Goal: Task Accomplishment & Management: Complete application form

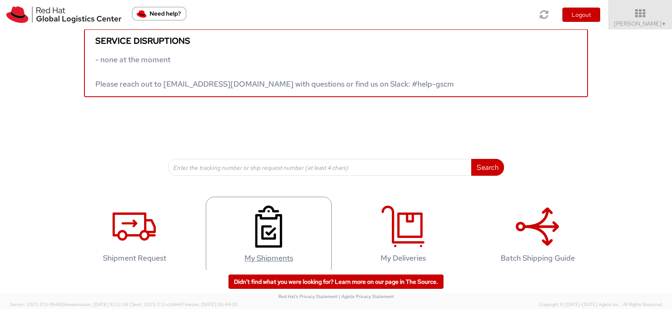
scroll to position [21, 0]
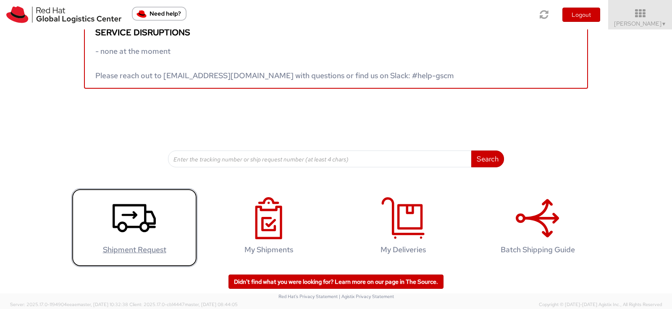
click at [136, 213] on use at bounding box center [134, 218] width 43 height 28
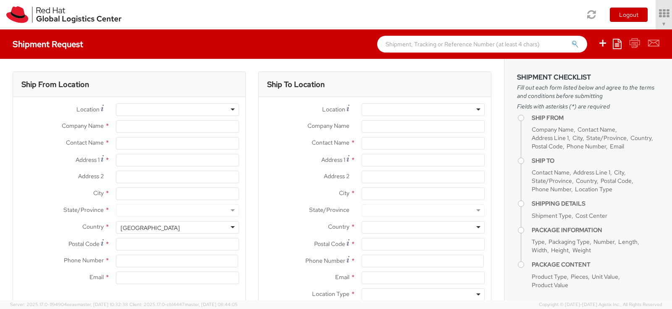
select select
select select "902"
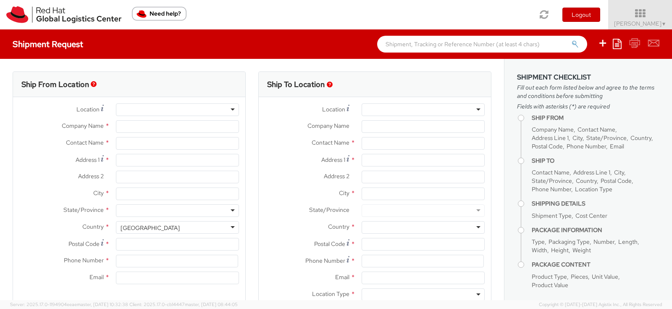
type input "Red Hat de [GEOGRAPHIC_DATA], [GEOGRAPHIC_DATA]"
type input "[PERSON_NAME]"
type input "Ingeniero Butty 240"
type input "Edificio Laminar - 14th Floor"
type input "[GEOGRAPHIC_DATA]"
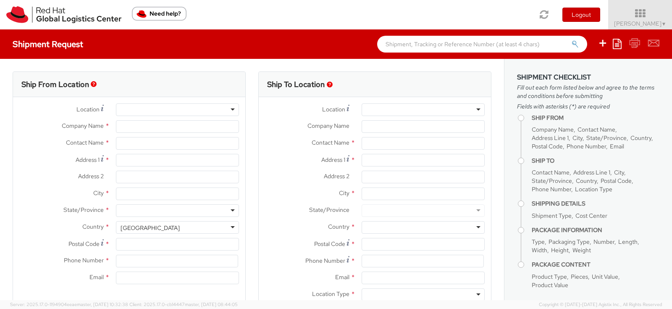
type input "C1001AFB"
type input "541159830408"
type input "[EMAIL_ADDRESS][DOMAIN_NAME]"
select select "CM"
select select "KGS"
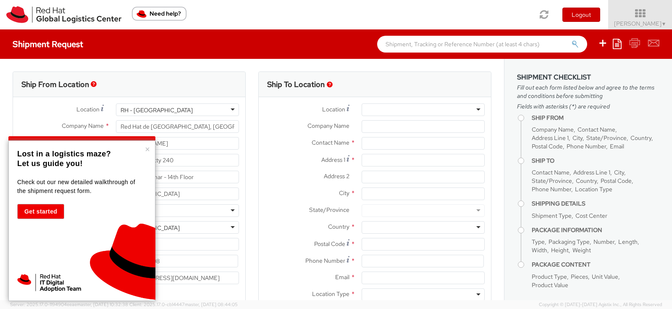
click at [153, 149] on div "× Lost in a logistics maze? Let us guide you! Check out our new detailed walkth…" at bounding box center [81, 220] width 147 height 160
click at [150, 149] on button "×" at bounding box center [147, 149] width 5 height 8
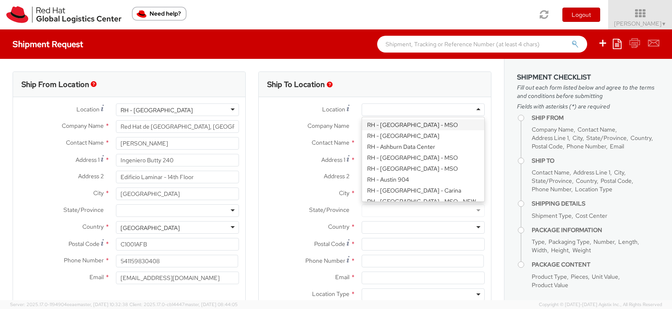
click at [391, 103] on div at bounding box center [422, 109] width 123 height 13
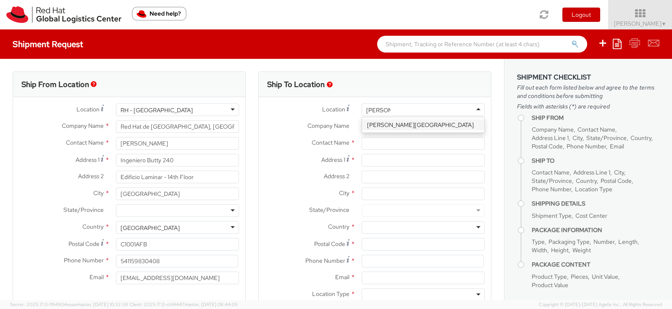
type input "santiago"
type input "Red Hat Chile Limitada"
type input "[STREET_ADDRESS]"
type input "6th Floor"
type input "[PERSON_NAME]"
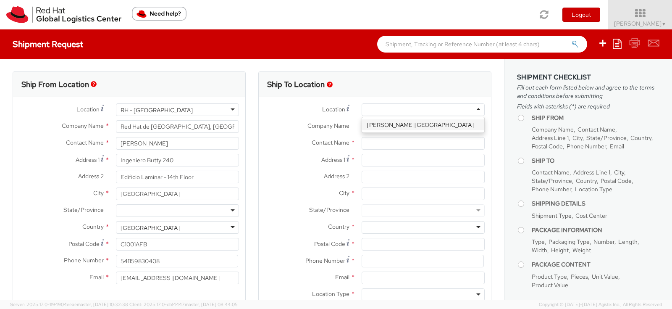
type input "7550268"
type input "00 56 2 25977002"
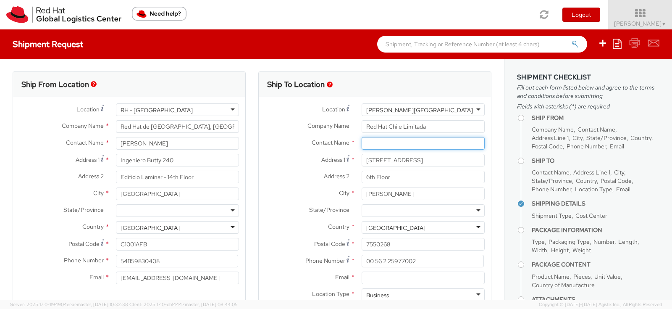
click at [391, 142] on input "text" at bounding box center [422, 143] width 123 height 13
type input "[PERSON_NAME]"
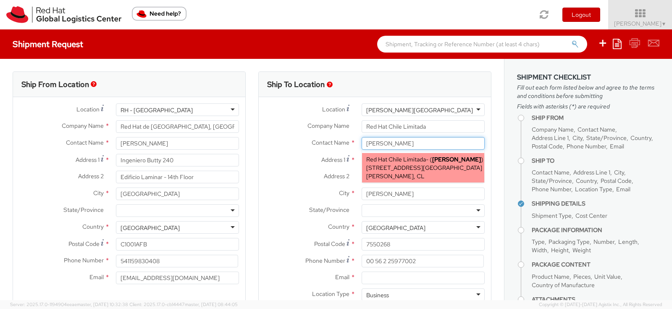
click at [403, 162] on span "Red Hat Chile Limitada" at bounding box center [396, 159] width 60 height 8
type input "56232783651"
type input "[EMAIL_ADDRESS][DOMAIN_NAME]"
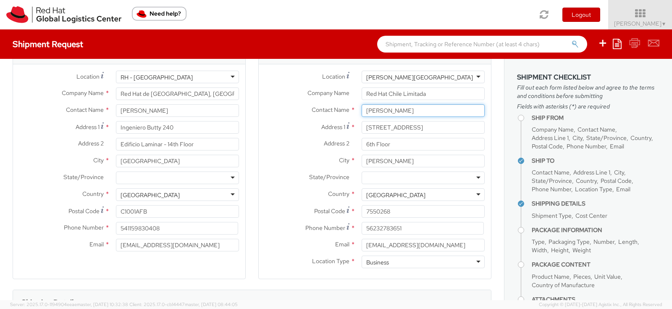
scroll to position [57, 0]
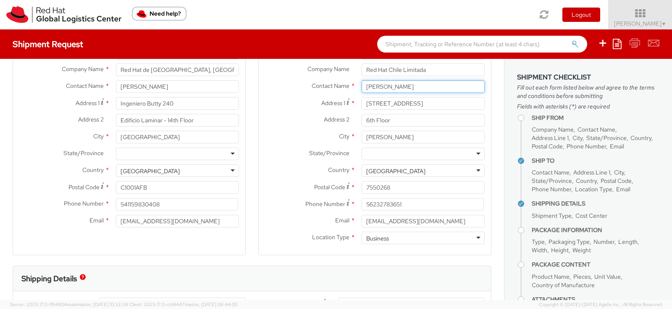
type input "[PERSON_NAME]"
click at [382, 149] on div at bounding box center [422, 153] width 123 height 13
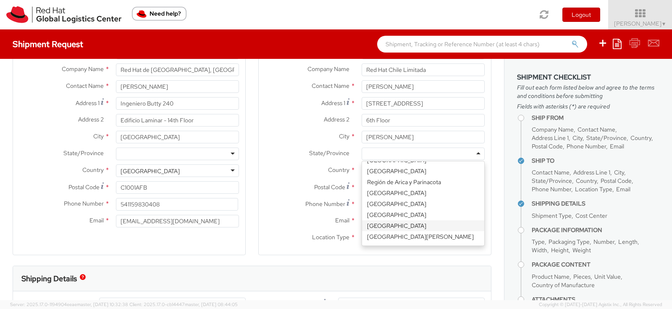
scroll to position [0, 0]
click at [313, 151] on span "State/Province" at bounding box center [329, 153] width 40 height 8
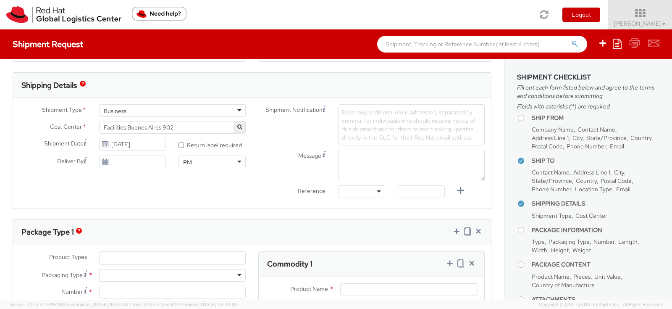
scroll to position [251, 0]
click at [393, 123] on span "Enter any additional email addresses, separated by comma, for individuals who s…" at bounding box center [409, 123] width 134 height 33
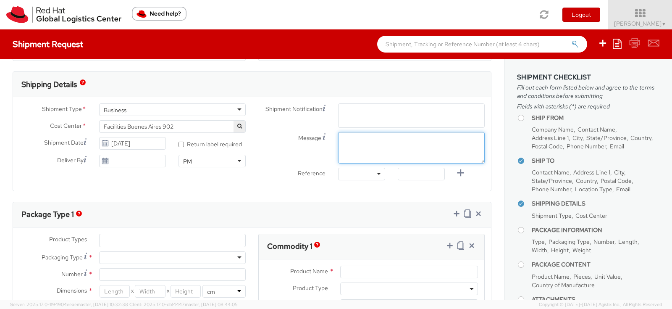
click at [433, 154] on textarea "Message" at bounding box center [411, 147] width 147 height 31
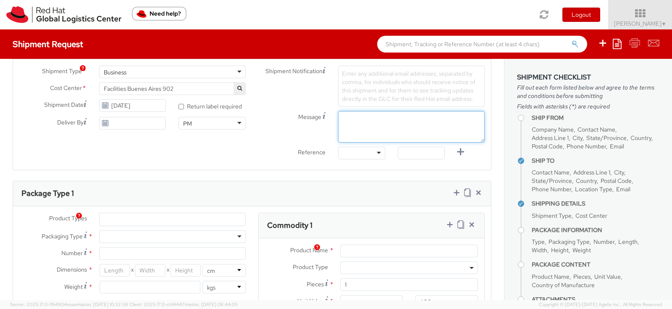
scroll to position [326, 0]
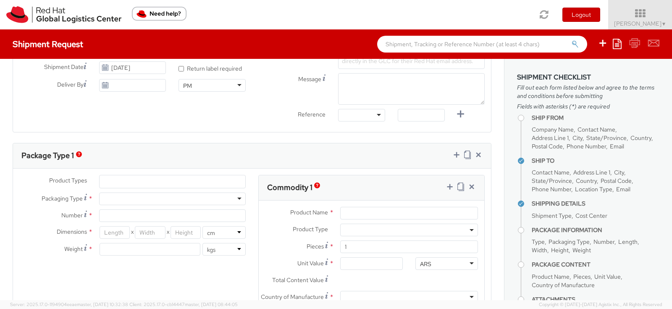
click at [123, 180] on ul at bounding box center [173, 181] width 146 height 13
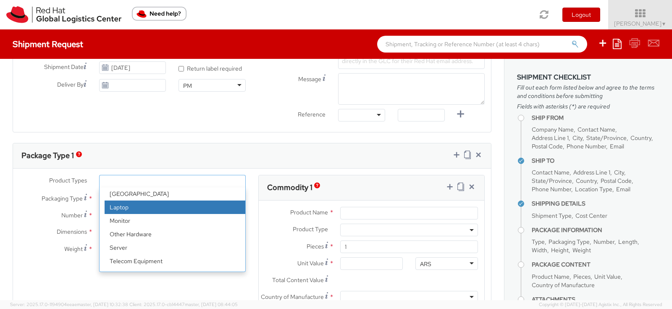
scroll to position [37, 0]
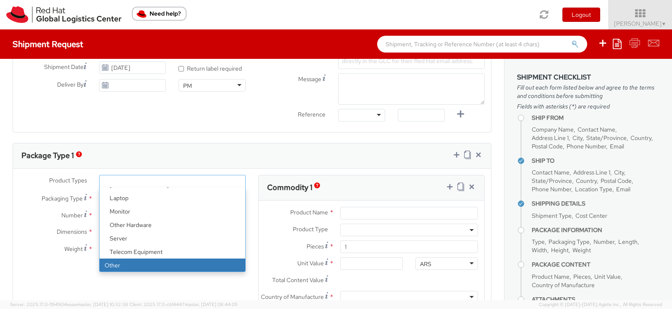
select select "OTHER"
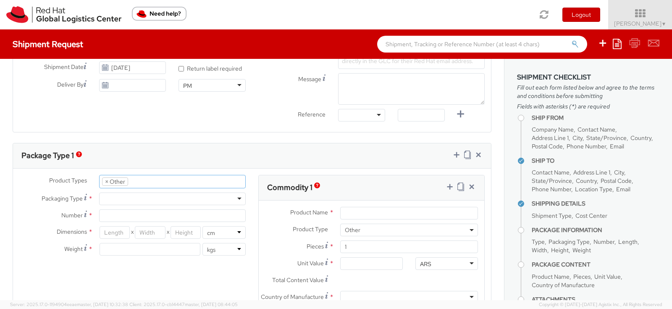
scroll to position [66, 0]
click at [136, 197] on div at bounding box center [172, 198] width 147 height 13
click at [115, 215] on input "Number *" at bounding box center [172, 215] width 147 height 13
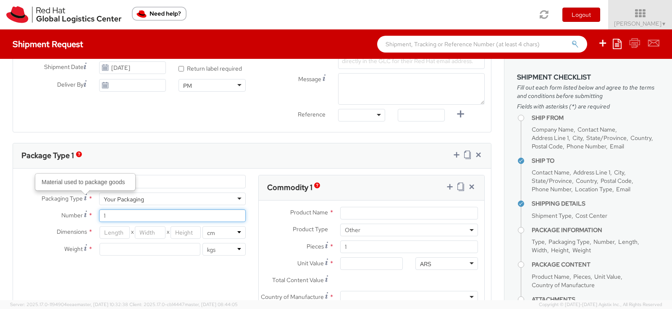
type input "1"
click at [22, 248] on label "Weight *" at bounding box center [53, 248] width 80 height 11
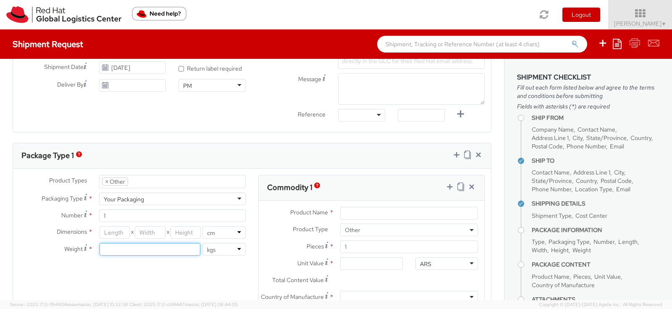
click at [121, 249] on input "number" at bounding box center [150, 249] width 101 height 13
click at [104, 230] on input "number" at bounding box center [115, 232] width 30 height 13
type input "50"
type input "30"
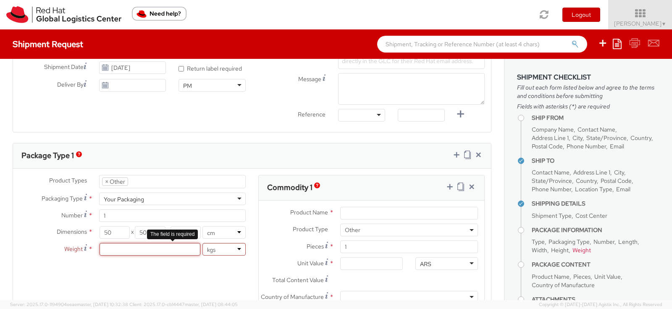
click at [170, 249] on input "number" at bounding box center [150, 249] width 101 height 13
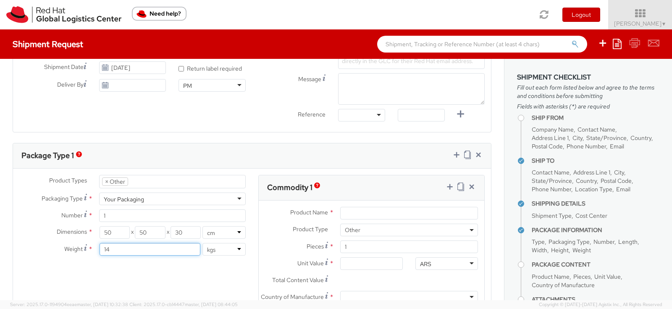
type input "1"
type input "12"
click at [212, 277] on div "Product Types * Documents Docking Station Laptop Monitor Other Hardware Server …" at bounding box center [252, 263] width 478 height 177
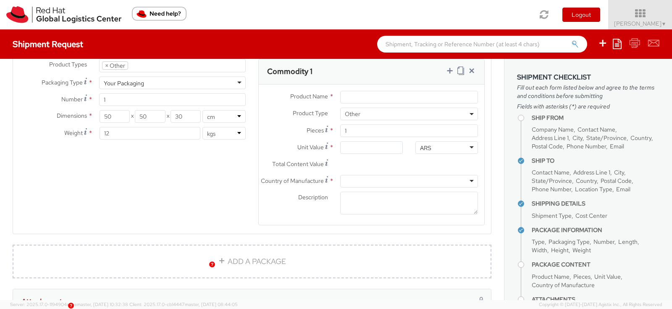
scroll to position [409, 0]
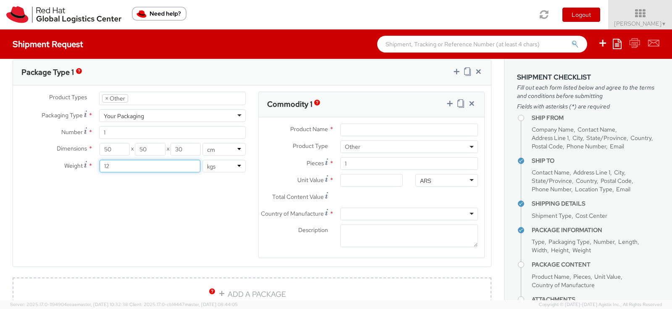
click at [118, 166] on input "12" at bounding box center [150, 166] width 101 height 13
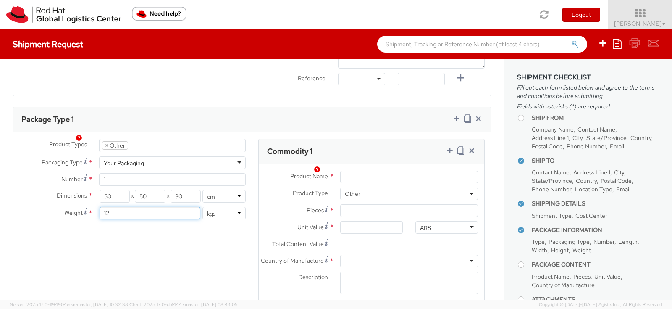
scroll to position [337, 0]
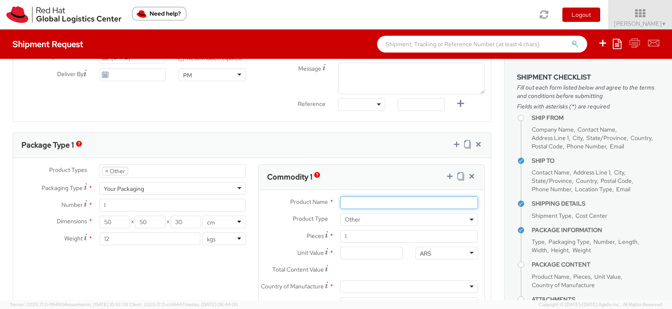
click at [353, 203] on input "Product Name *" at bounding box center [409, 202] width 138 height 13
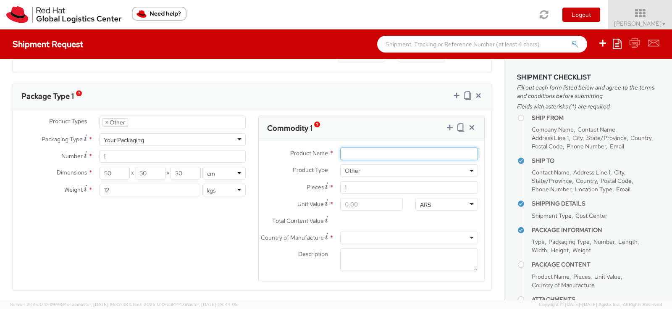
scroll to position [387, 0]
click at [367, 153] on input "Product Name *" at bounding box center [409, 152] width 138 height 13
click at [365, 155] on input "Product Name *" at bounding box center [409, 152] width 138 height 13
click at [359, 148] on input "Box with merch" at bounding box center [409, 152] width 138 height 13
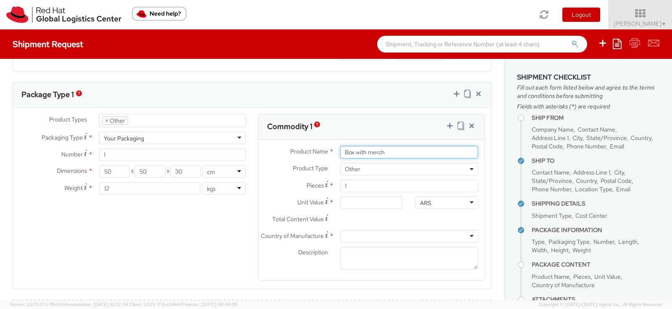
click at [359, 148] on input "Box with merch" at bounding box center [409, 152] width 138 height 13
click at [358, 150] on input "Box with merch" at bounding box center [409, 152] width 138 height 13
click at [394, 153] on input "Box with merch" at bounding box center [409, 152] width 138 height 13
drag, startPoint x: 391, startPoint y: 150, endPoint x: 341, endPoint y: 149, distance: 50.0
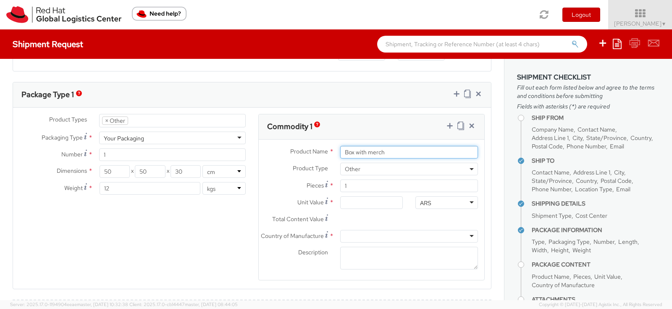
click at [341, 149] on input "Box with merch" at bounding box center [409, 152] width 138 height 13
type input "Red Hat Academy Box"
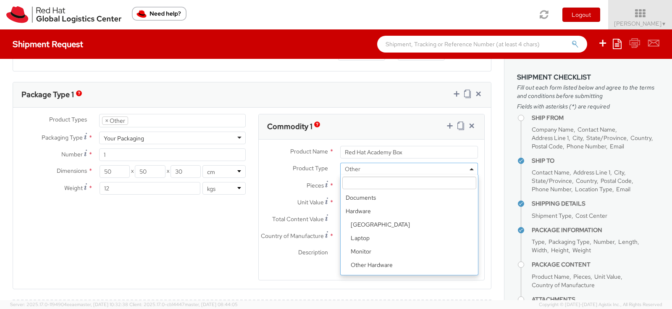
click at [351, 165] on span "Other" at bounding box center [409, 169] width 128 height 8
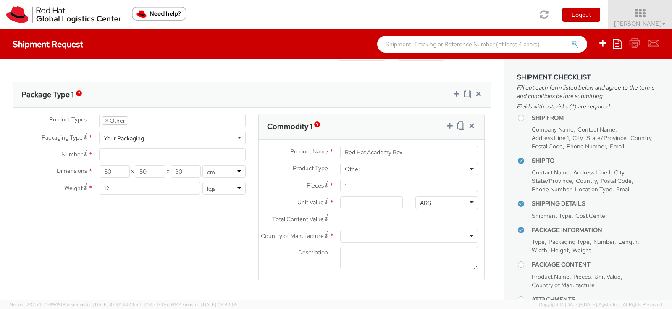
click at [216, 279] on div "Product Types * Documents Docking Station Laptop Monitor Other Hardware Server …" at bounding box center [252, 202] width 478 height 177
click at [319, 125] on img "button" at bounding box center [317, 124] width 6 height 6
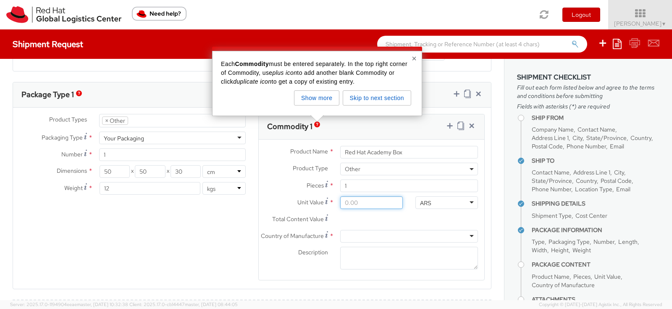
click at [347, 201] on input "Unit Value *" at bounding box center [371, 202] width 63 height 13
click at [345, 200] on input "Unit Value Valuation is the price paid or payable. For procured items, the valu…" at bounding box center [371, 202] width 63 height 13
type input "5.00"
type input "50.00"
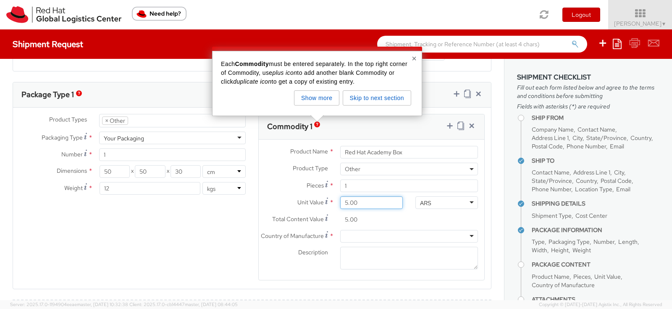
type input "50.00"
click at [223, 236] on div "Product Types * Documents Docking Station Laptop Monitor Other Hardware Server …" at bounding box center [252, 202] width 478 height 177
click at [367, 243] on div "Country of Manufacture * Afghanistan Albania Algeria American Samoa Andorra Ang…" at bounding box center [371, 238] width 225 height 17
click at [367, 236] on div at bounding box center [409, 236] width 138 height 13
click at [255, 260] on agx-form-section "Commodity 1 Product Name * Red Hat Academy Box Product Type * Documents Docking…" at bounding box center [371, 202] width 239 height 177
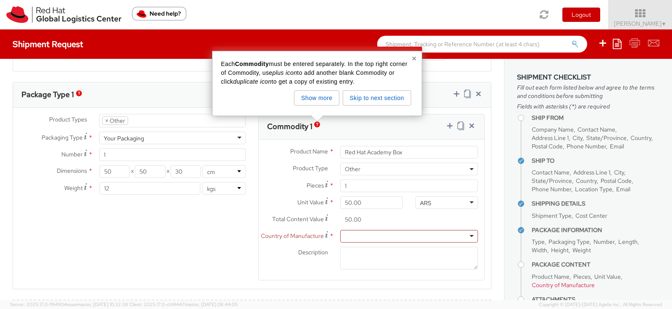
click at [353, 230] on div at bounding box center [409, 236] width 138 height 13
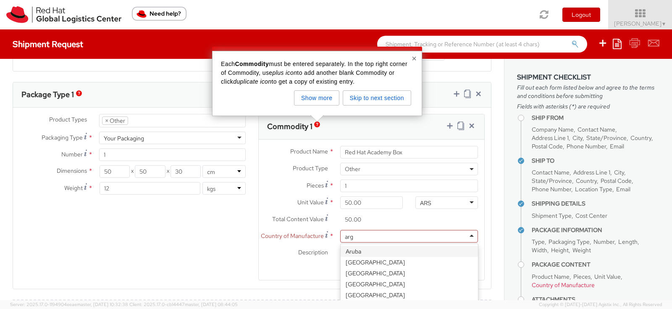
type input "arge"
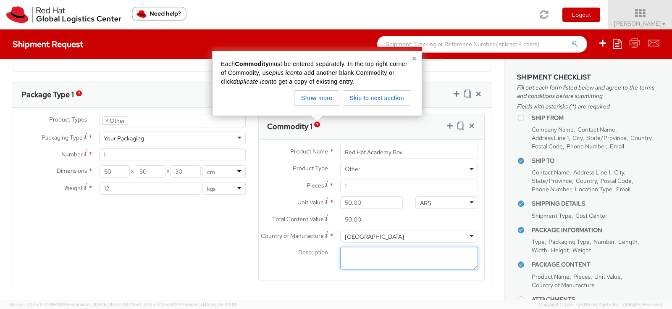
click at [355, 259] on textarea "Description *" at bounding box center [409, 257] width 138 height 23
click at [373, 254] on textarea "Box full of corporate merch for an event" at bounding box center [409, 257] width 138 height 23
click at [413, 56] on button "×" at bounding box center [413, 58] width 5 height 8
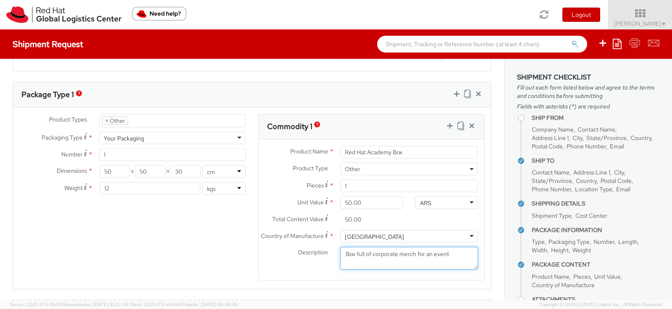
click at [400, 254] on textarea "Box full of corporate merch for an event" at bounding box center [409, 257] width 138 height 23
paste textarea "A box containing corporate merchandise for the"
drag, startPoint x: 351, startPoint y: 252, endPoint x: 296, endPoint y: 249, distance: 55.1
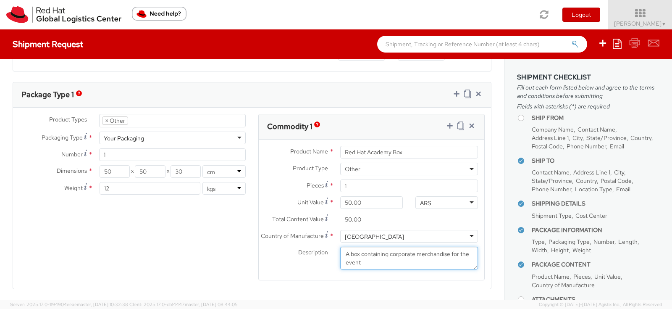
click at [296, 252] on div "Description * A box containing corporate merchandise for the event" at bounding box center [371, 257] width 225 height 23
drag, startPoint x: 347, startPoint y: 252, endPoint x: 332, endPoint y: 252, distance: 15.5
click at [332, 254] on div "Description * box containing corporate merchandise for the event" at bounding box center [371, 257] width 225 height 23
click at [374, 261] on textarea "Box containing corporate merchandise for the event" at bounding box center [409, 257] width 138 height 23
click at [457, 250] on textarea "Box containing corporate merchandise for the event" at bounding box center [409, 257] width 138 height 23
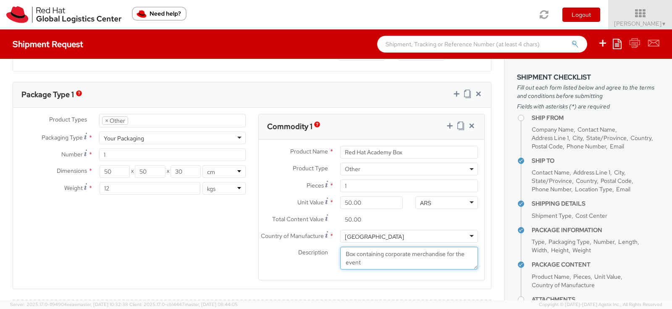
click at [457, 250] on textarea "Box containing corporate merchandise for the event" at bounding box center [409, 257] width 138 height 23
drag, startPoint x: 437, startPoint y: 264, endPoint x: 245, endPoint y: 230, distance: 194.9
click at [245, 230] on div "Product Types * Documents Docking Station Laptop Monitor Other Hardware Server …" at bounding box center [252, 202] width 478 height 177
type textarea "Box containing corporate merchandise for an event"
click at [196, 249] on div "Product Types * Documents Docking Station Laptop Monitor Other Hardware Server …" at bounding box center [252, 202] width 478 height 177
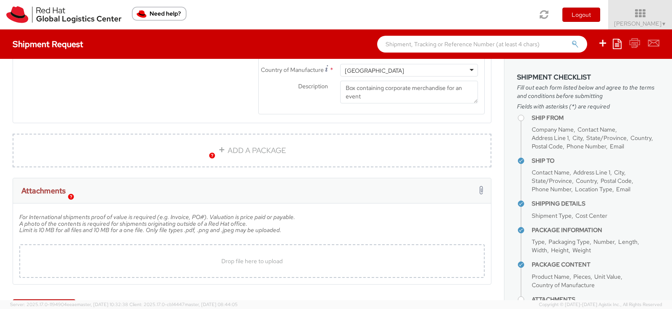
scroll to position [579, 0]
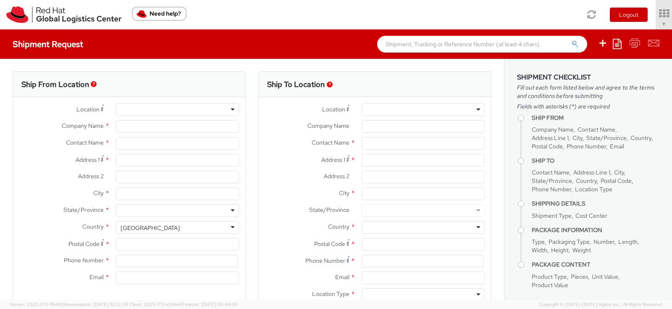
select select "902"
type input "Red Hat de [GEOGRAPHIC_DATA], [GEOGRAPHIC_DATA]"
type input "[PERSON_NAME]"
type input "Ingeniero Butty 240"
type input "Edificio Laminar - 14th Floor"
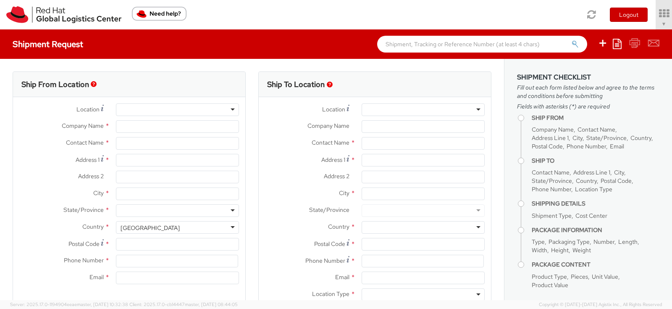
type input "[GEOGRAPHIC_DATA]"
type input "C1001AFB"
type input "541159830408"
type input "[EMAIL_ADDRESS][DOMAIN_NAME]"
select select "CM"
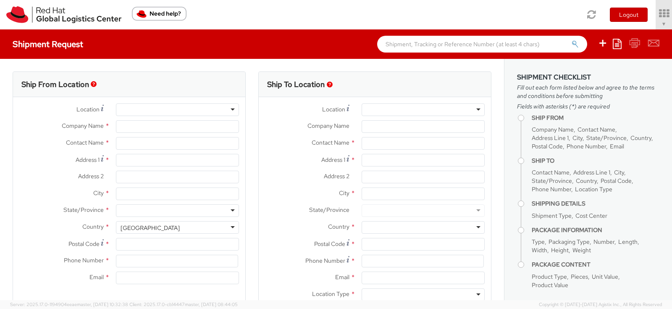
select select "KGS"
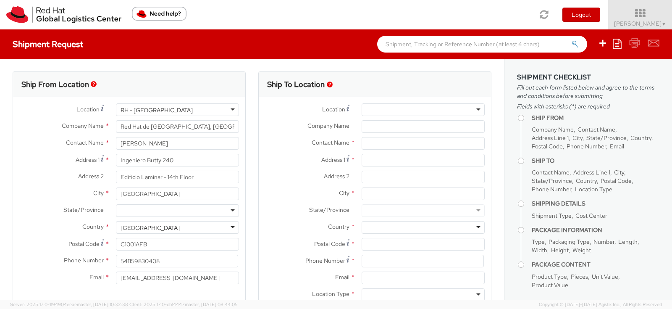
select select
click at [385, 150] on div "Contact Name *" at bounding box center [375, 145] width 232 height 17
click at [380, 140] on input "text" at bounding box center [422, 143] width 123 height 13
type input "[PERSON_NAME]"
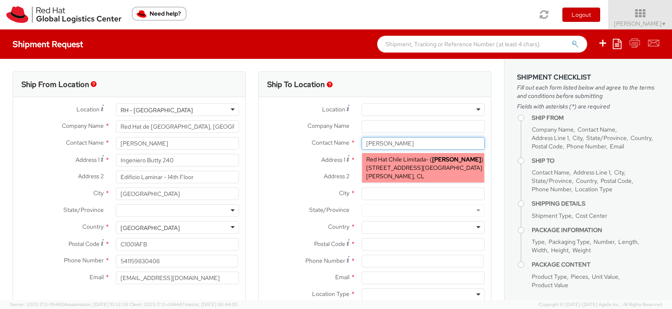
click at [379, 171] on span "[STREET_ADDRESS][GEOGRAPHIC_DATA][PERSON_NAME], CL" at bounding box center [424, 172] width 116 height 16
type input "Red Hat Chile Limitada"
type input "[PERSON_NAME]"
type input "[STREET_ADDRESS]"
type input "6th Floor"
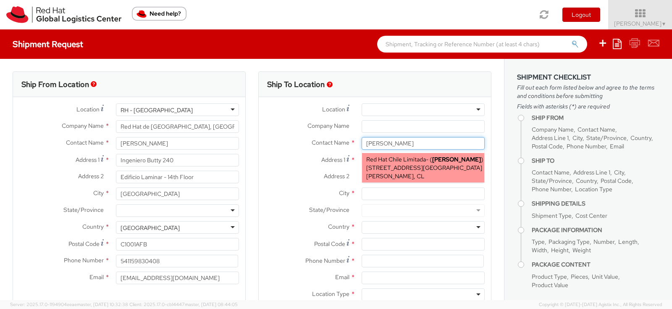
type input "[PERSON_NAME]"
type input "7550268"
type input "56232783651"
type input "[EMAIL_ADDRESS][DOMAIN_NAME]"
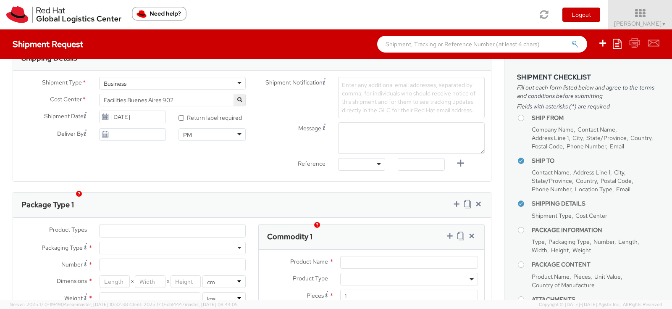
scroll to position [258, 0]
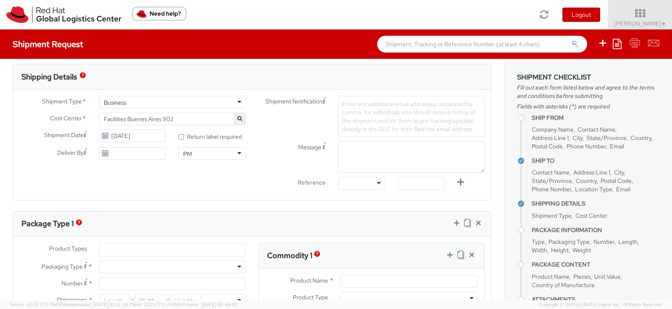
type input "[PERSON_NAME]"
click at [181, 118] on span "Facilities Buenes Aires 902" at bounding box center [172, 119] width 137 height 8
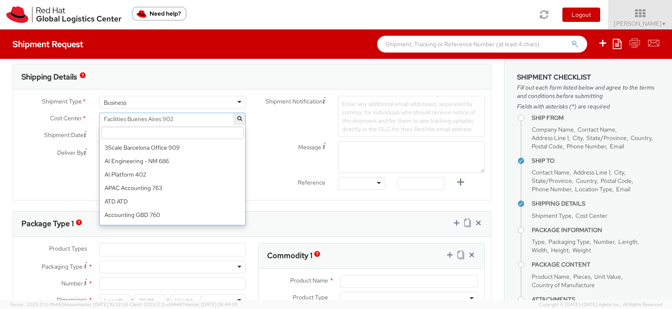
scroll to position [3281, 0]
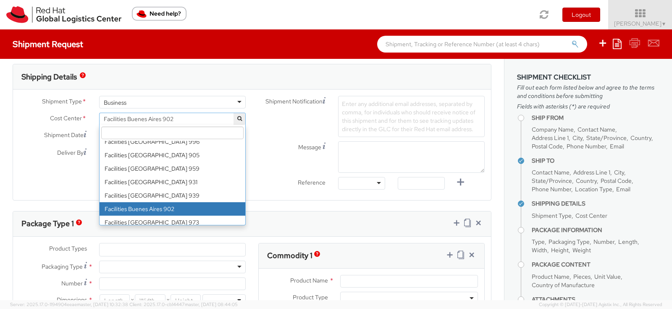
click at [171, 131] on input "search" at bounding box center [172, 132] width 143 height 13
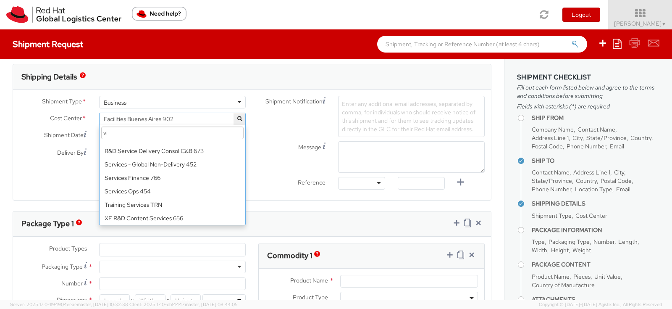
scroll to position [0, 0]
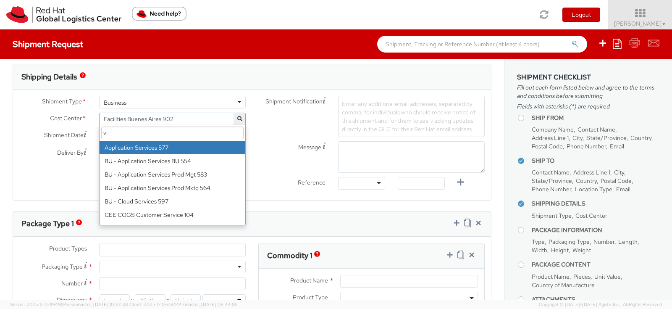
type input "v"
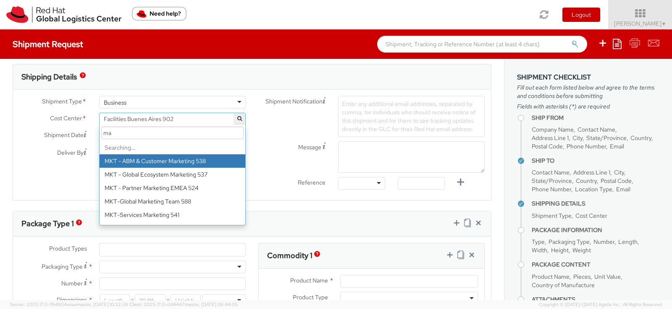
type input "m"
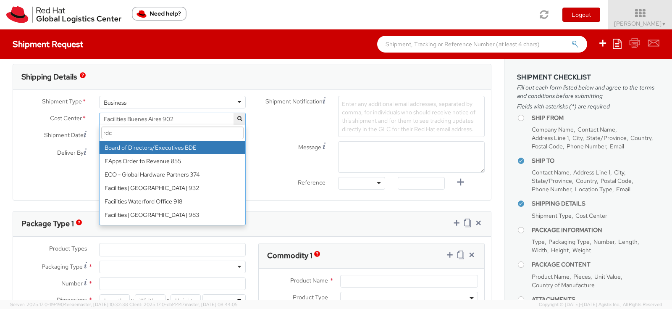
scroll to position [2444, 0]
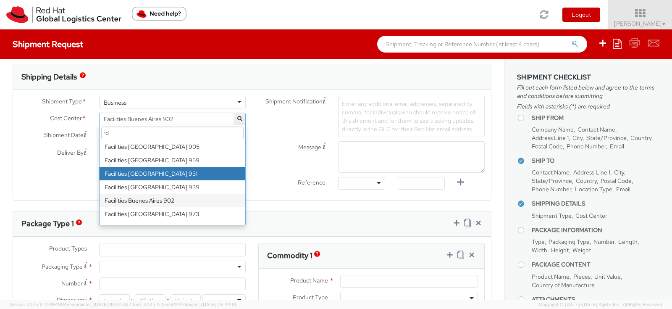
type input "r"
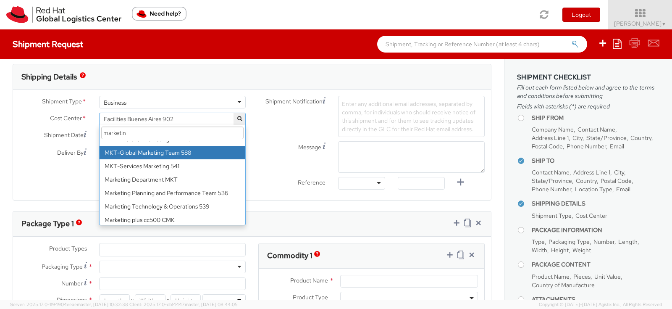
scroll to position [62, 0]
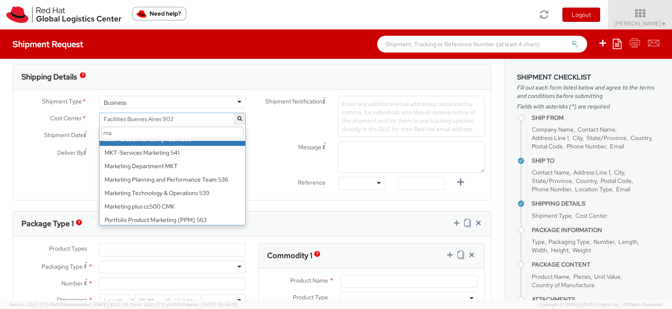
type input "m"
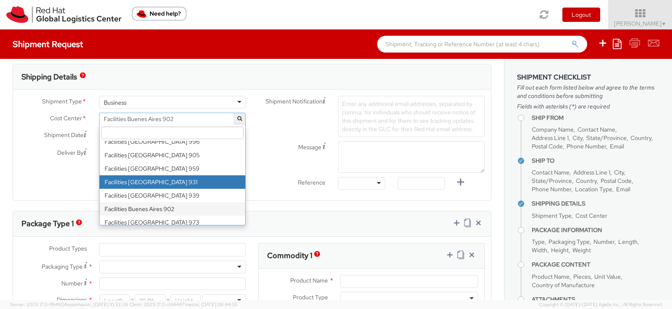
click at [21, 153] on label "Deliver By" at bounding box center [53, 152] width 80 height 10
click at [99, 153] on input "Deliver By" at bounding box center [132, 153] width 67 height 13
type input "[DATE]"
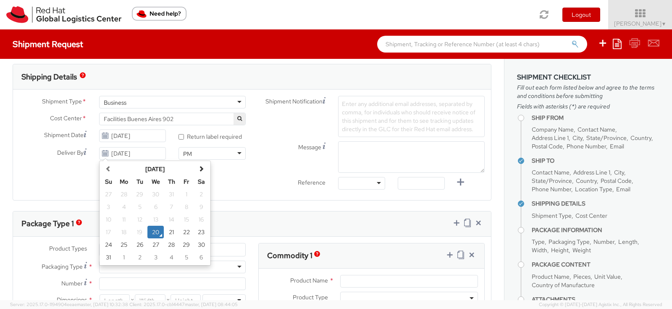
click at [129, 120] on span "Facilities Buenes Aires 902" at bounding box center [172, 119] width 137 height 8
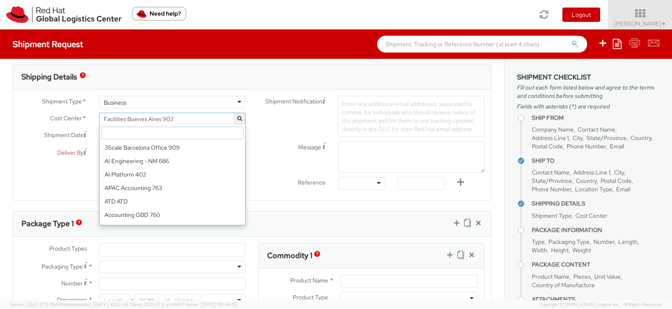
scroll to position [3267, 0]
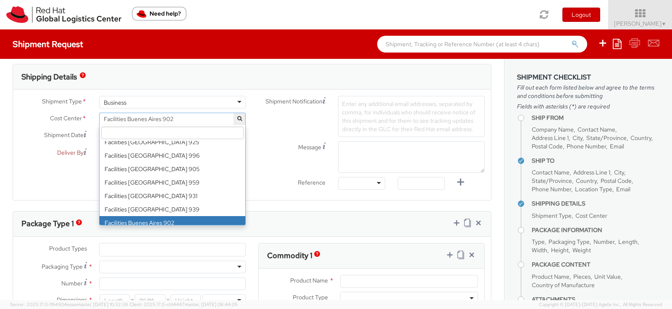
click at [129, 134] on input "search" at bounding box center [172, 132] width 143 height 13
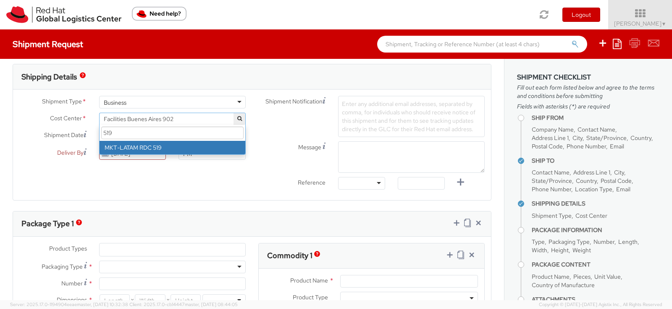
scroll to position [0, 0]
type input "519"
select select "519"
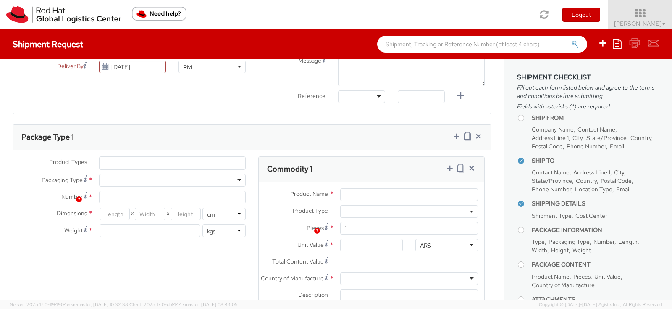
scroll to position [231, 0]
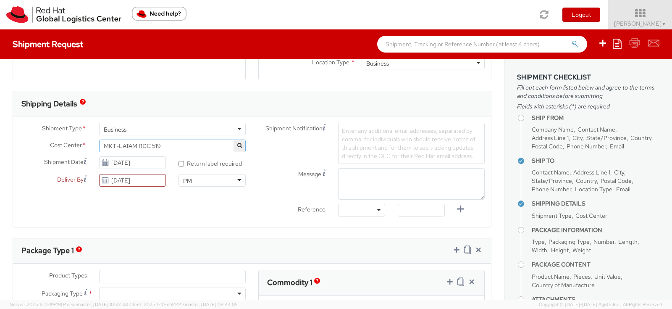
click at [385, 142] on span "Enter any additional email addresses, separated by comma, for individuals who s…" at bounding box center [409, 143] width 134 height 33
click at [254, 189] on div "Shipment Notification Enter any additional email addresses, separated by comma,…" at bounding box center [371, 172] width 239 height 98
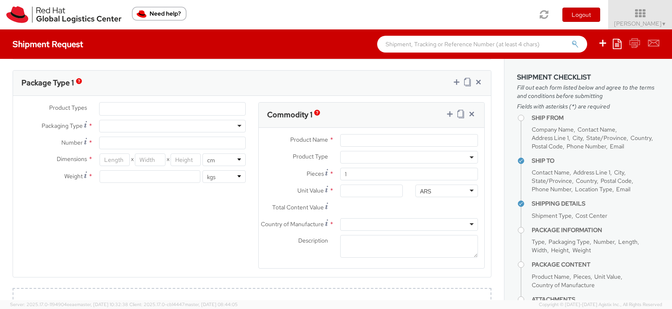
scroll to position [399, 0]
click at [174, 126] on div at bounding box center [172, 125] width 147 height 13
click at [160, 109] on ul at bounding box center [173, 108] width 146 height 13
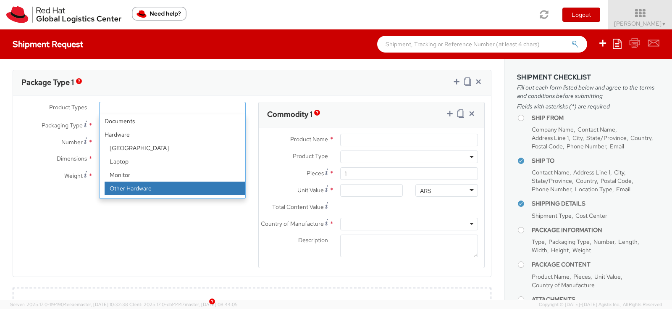
scroll to position [37, 0]
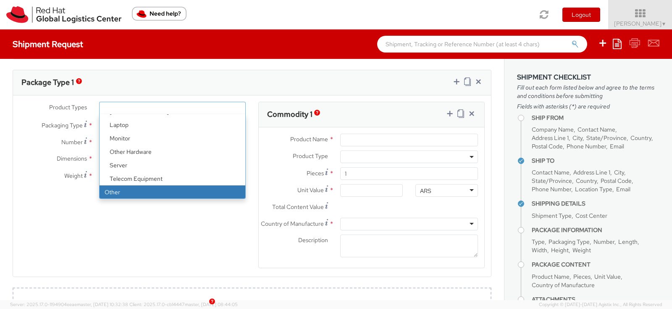
select select "OTHER"
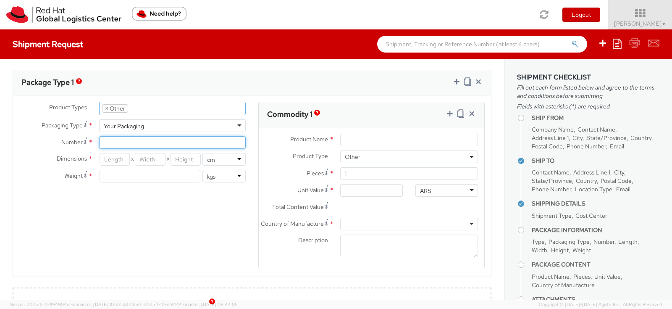
click at [134, 140] on input "Number *" at bounding box center [172, 142] width 147 height 13
type input "1"
click at [113, 159] on input "number" at bounding box center [115, 159] width 30 height 13
type input "50"
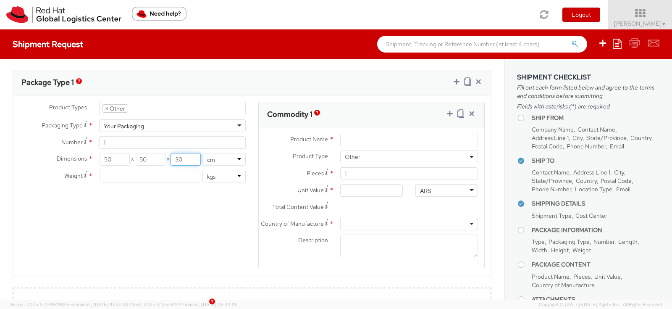
type input "30"
click at [119, 175] on input "number" at bounding box center [150, 176] width 101 height 13
type input "12"
click at [217, 215] on div "Product Types * Documents Docking Station Laptop Monitor Other Hardware Server …" at bounding box center [252, 190] width 478 height 177
click at [369, 137] on input "Product Name *" at bounding box center [409, 140] width 138 height 13
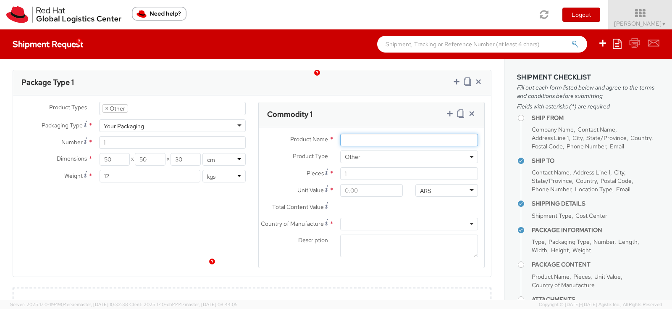
scroll to position [450, 0]
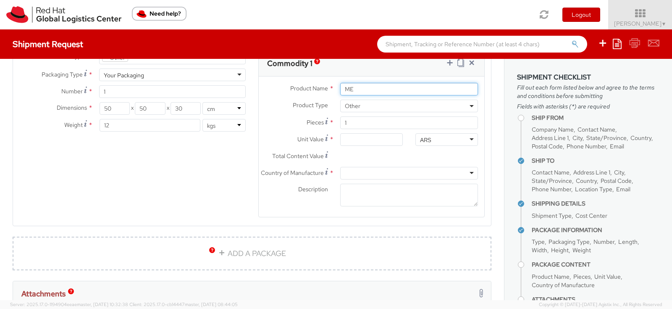
type input "M"
type input "Red Hat Academy Box"
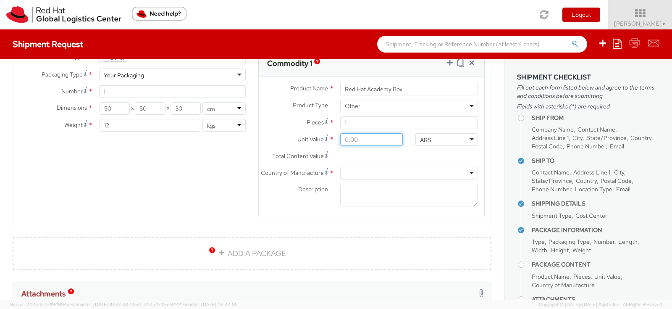
click at [372, 136] on input "Unit Value *" at bounding box center [371, 139] width 63 height 13
type input "5.00"
type input "50.00"
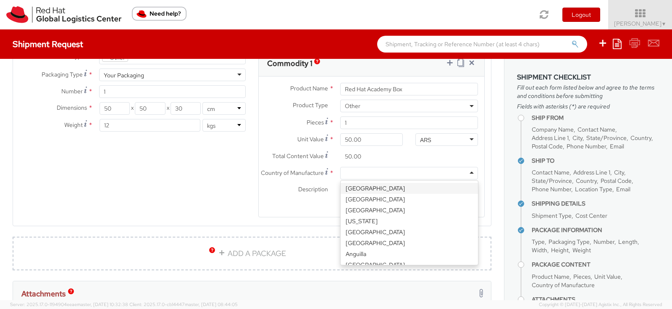
click at [370, 170] on div at bounding box center [409, 173] width 138 height 13
type input "arg"
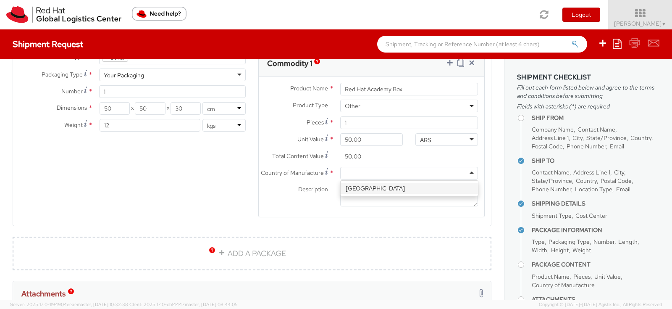
scroll to position [0, 0]
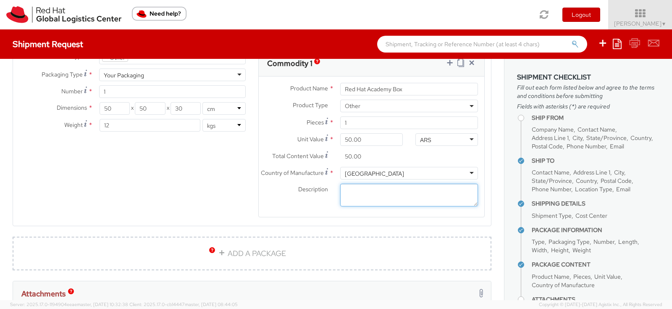
click at [373, 196] on textarea "Description *" at bounding box center [409, 194] width 138 height 23
paste textarea "Box containing corporate merchandise for an event"
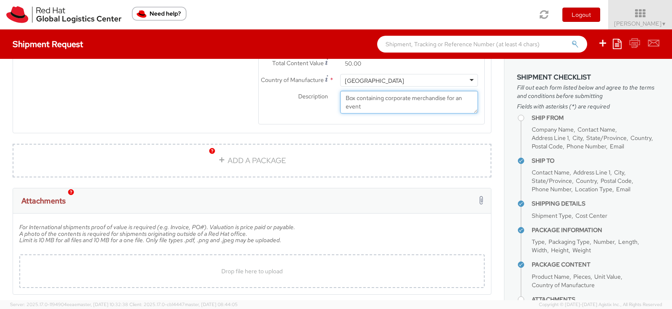
scroll to position [579, 0]
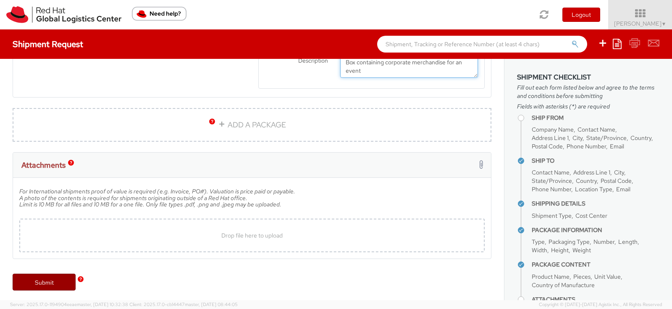
type textarea "Box containing corporate merchandise for an event"
click at [47, 280] on link "Submit" at bounding box center [44, 281] width 63 height 17
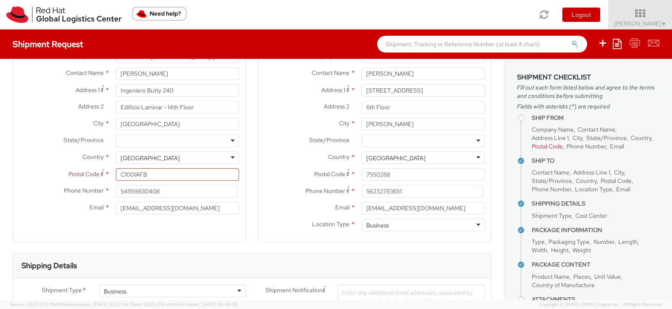
scroll to position [70, 0]
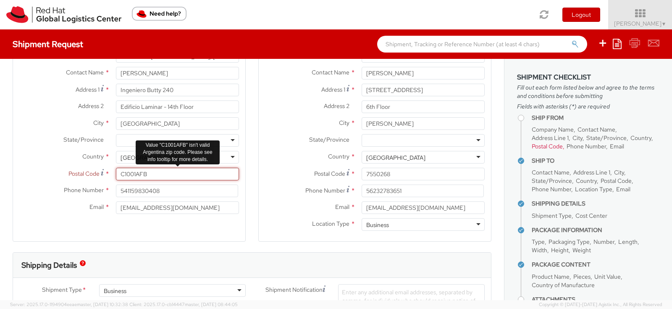
click at [123, 175] on input "C1001AFB" at bounding box center [177, 174] width 123 height 13
click at [168, 175] on input "C1001AFB" at bounding box center [177, 174] width 123 height 13
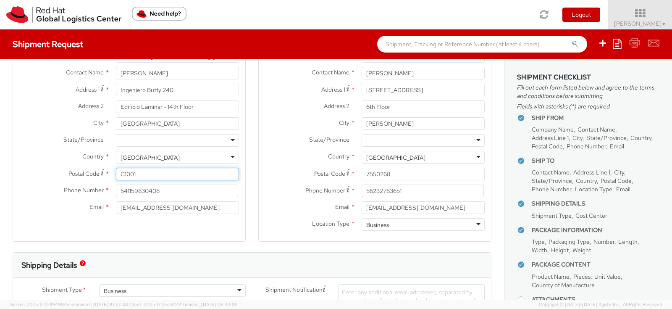
scroll to position [579, 0]
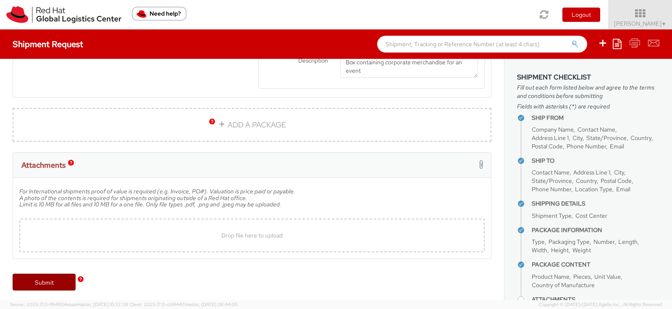
type input "C1001"
click at [41, 281] on link "Submit" at bounding box center [44, 281] width 63 height 17
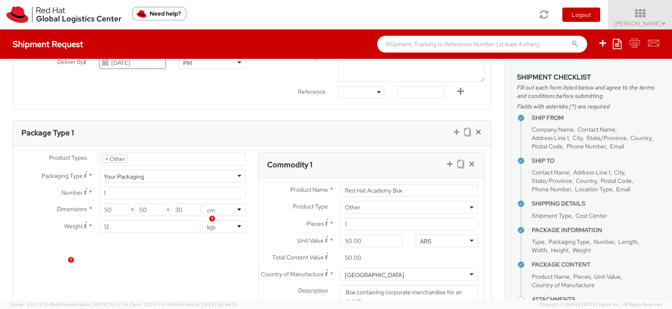
scroll to position [267, 0]
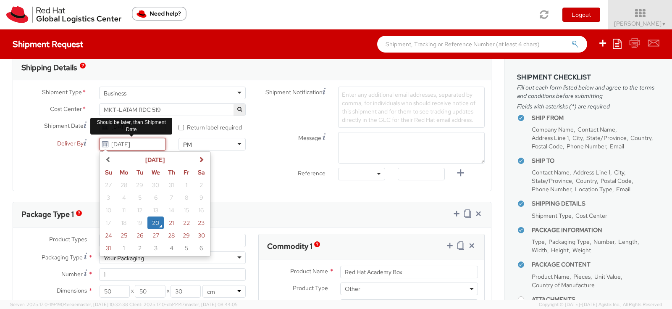
click at [154, 144] on input "[DATE]" at bounding box center [132, 144] width 67 height 13
click at [168, 222] on td "21" at bounding box center [171, 222] width 15 height 13
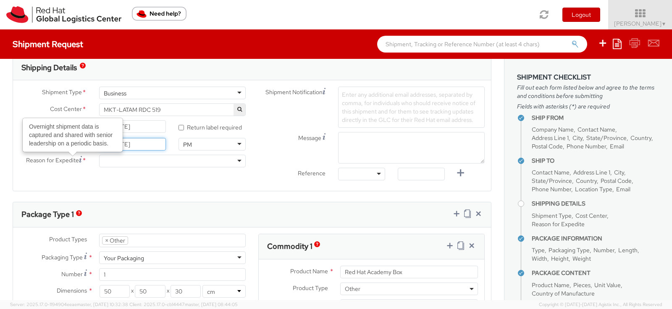
click at [137, 142] on input "[DATE]" at bounding box center [132, 144] width 67 height 13
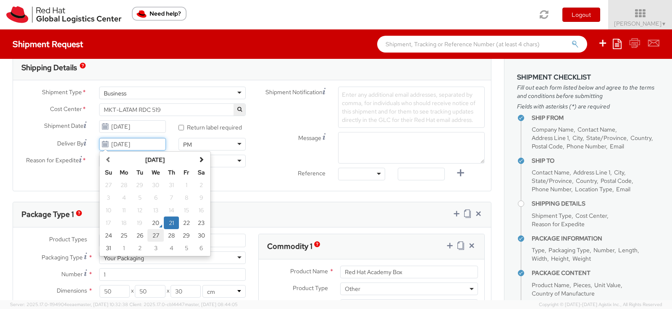
click at [152, 234] on td "27" at bounding box center [155, 235] width 17 height 13
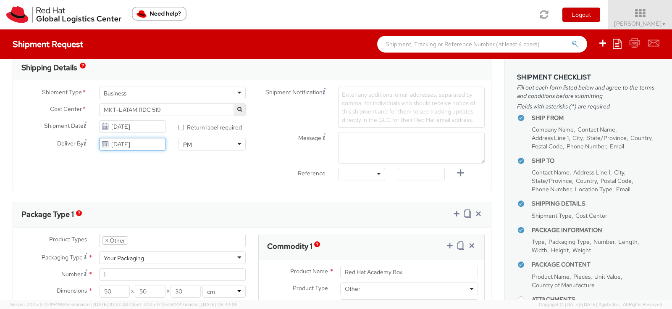
click at [140, 142] on input "[DATE]" at bounding box center [132, 144] width 67 height 13
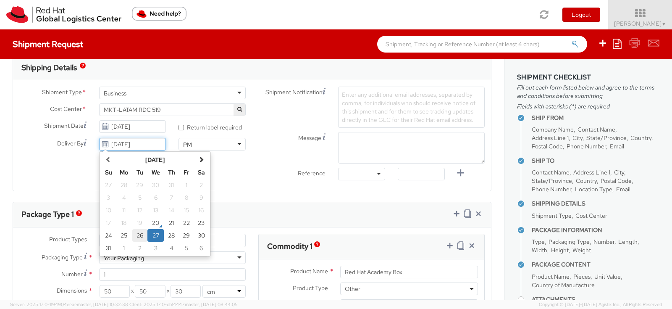
click at [137, 237] on td "26" at bounding box center [139, 235] width 15 height 13
type input "[DATE]"
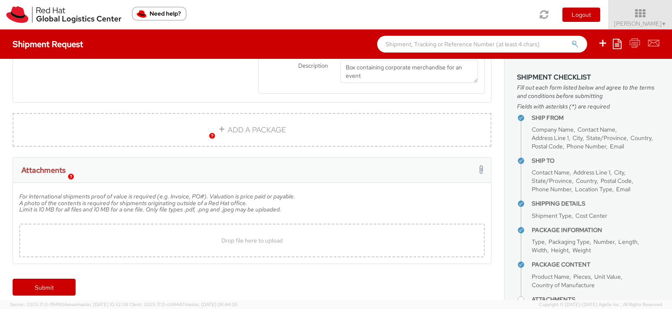
scroll to position [579, 0]
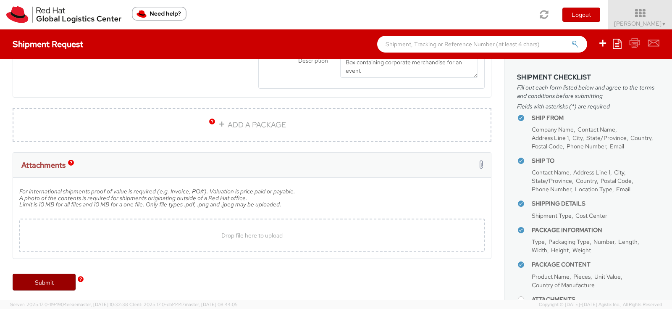
click at [65, 273] on link "Submit" at bounding box center [44, 281] width 63 height 17
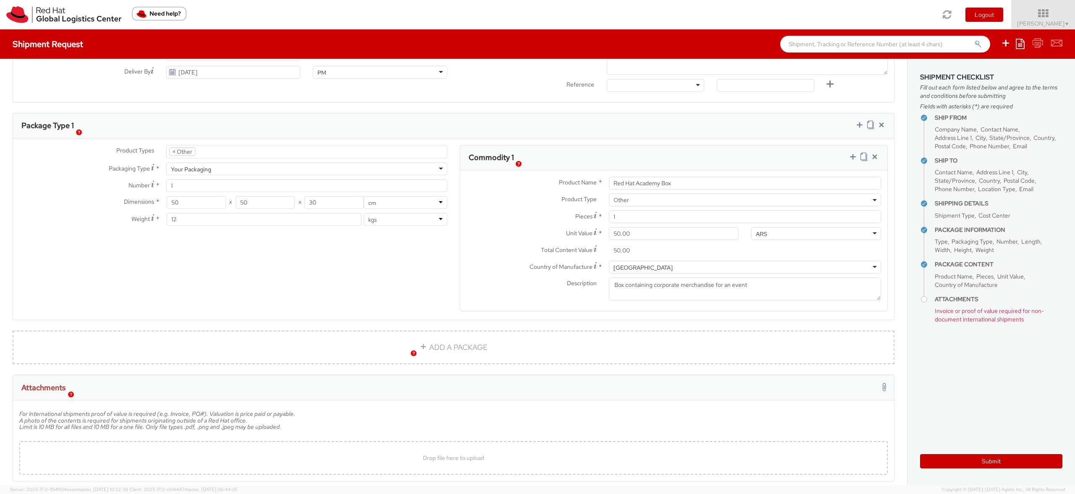
scroll to position [318, 0]
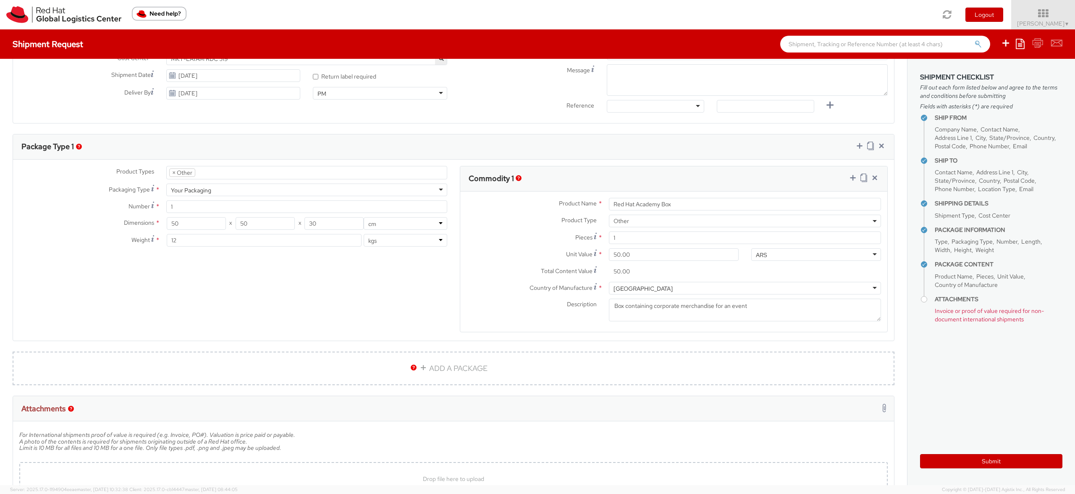
click at [160, 9] on img "Need help?" at bounding box center [159, 14] width 55 height 14
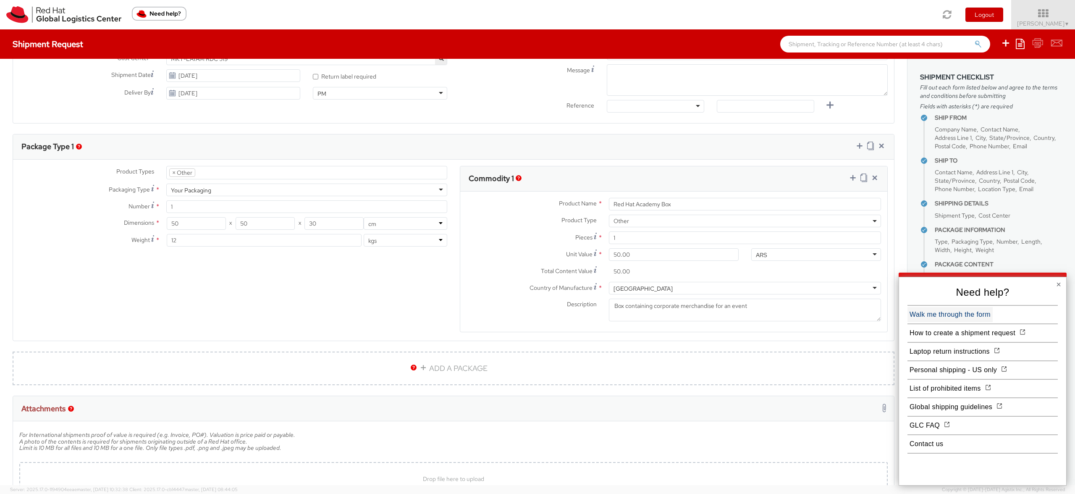
click at [671, 308] on button "Walk me through the form" at bounding box center [949, 314] width 85 height 15
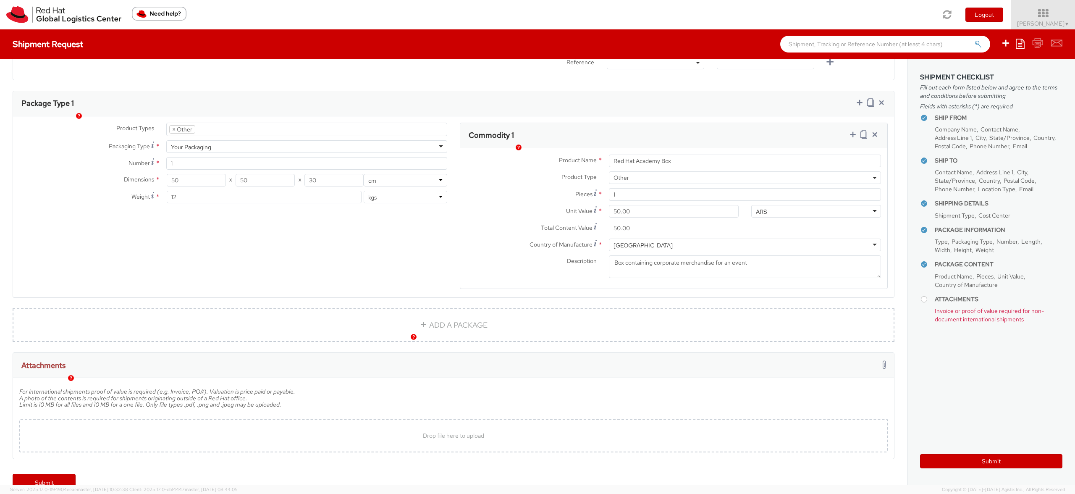
scroll to position [380, 0]
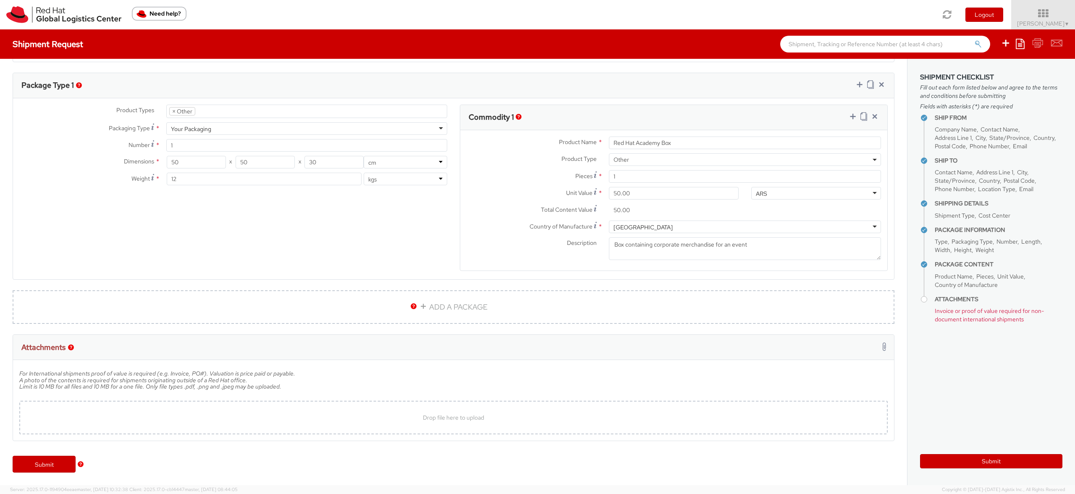
click at [171, 308] on h5 "For International shipments proof of value is required (e.g. Invoice, PO#). Val…" at bounding box center [453, 383] width 868 height 26
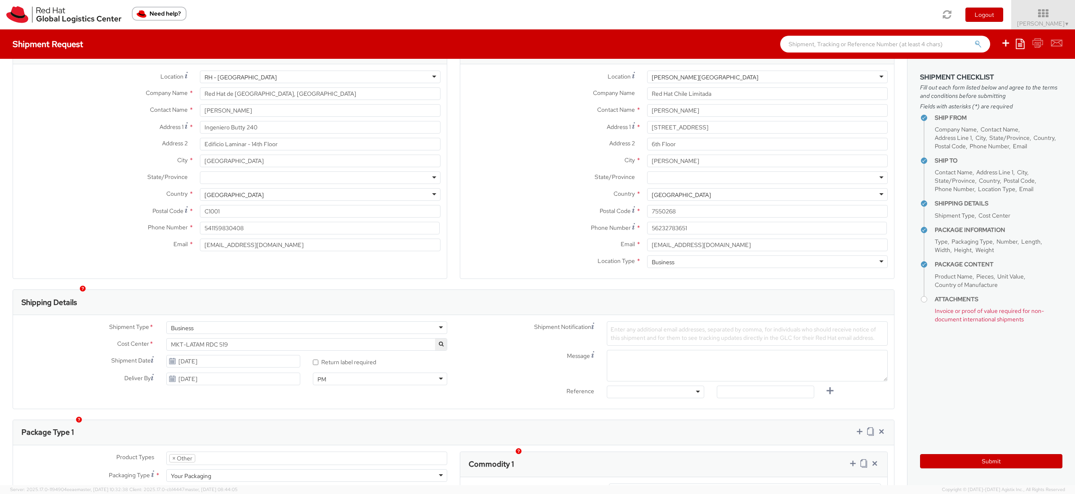
scroll to position [0, 0]
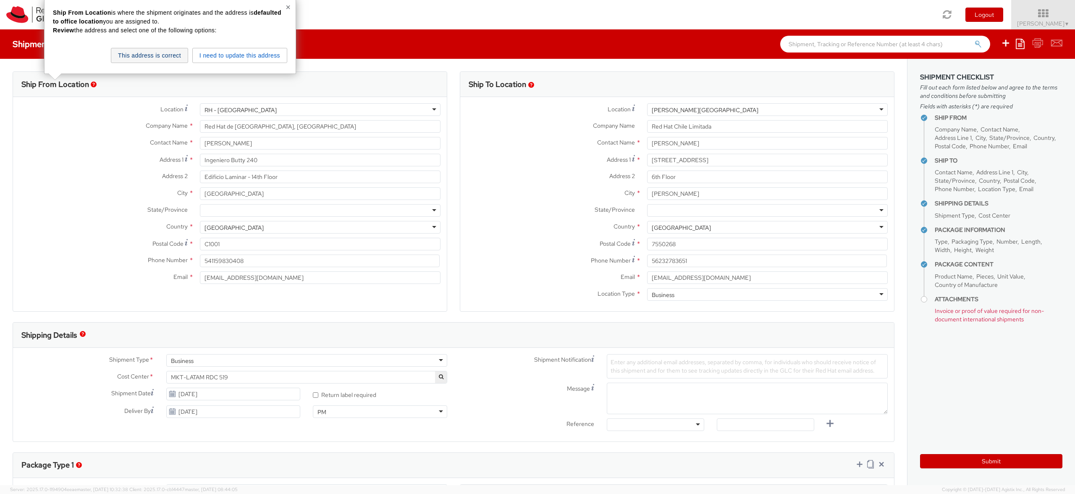
click at [150, 50] on button "This address is correct" at bounding box center [149, 55] width 77 height 15
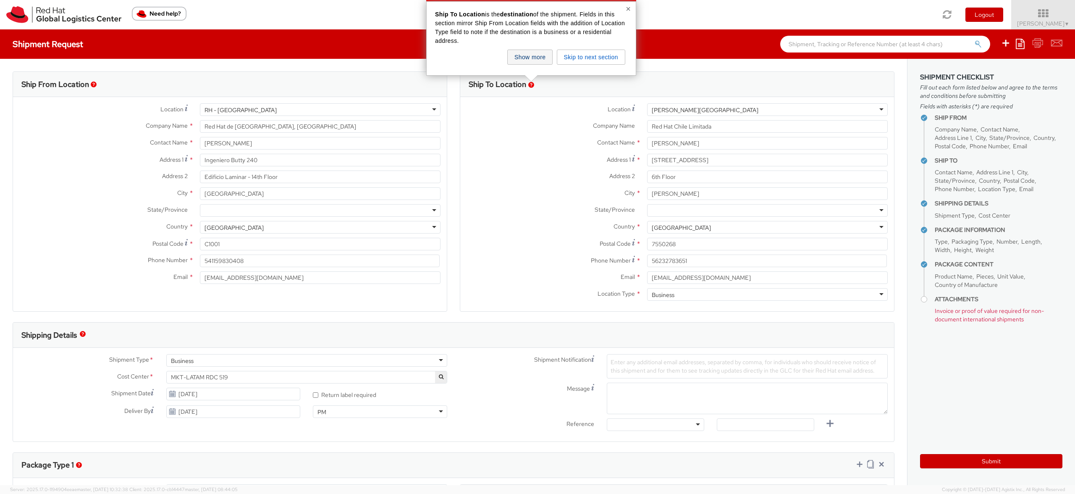
click at [528, 57] on button "Show more" at bounding box center [529, 57] width 45 height 15
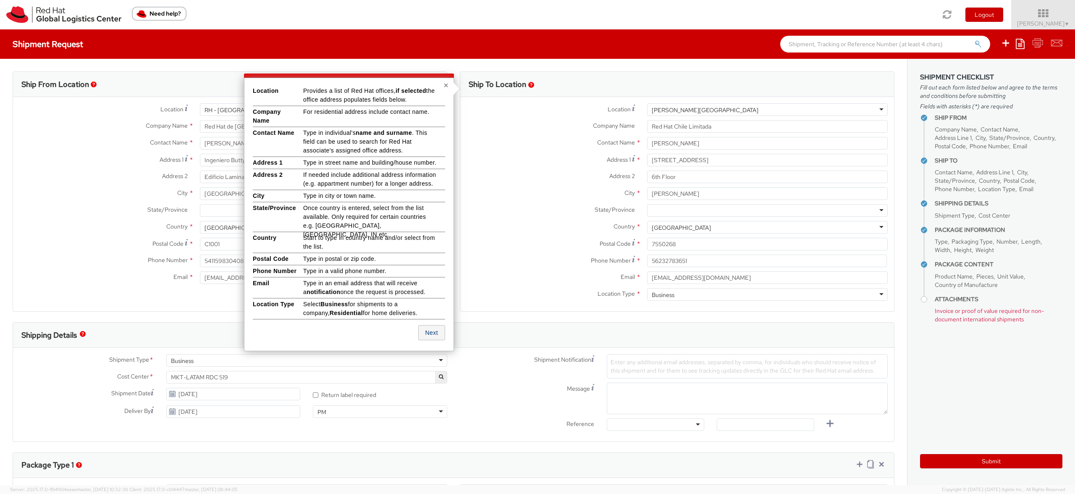
click at [436, 308] on button "Next" at bounding box center [431, 332] width 27 height 15
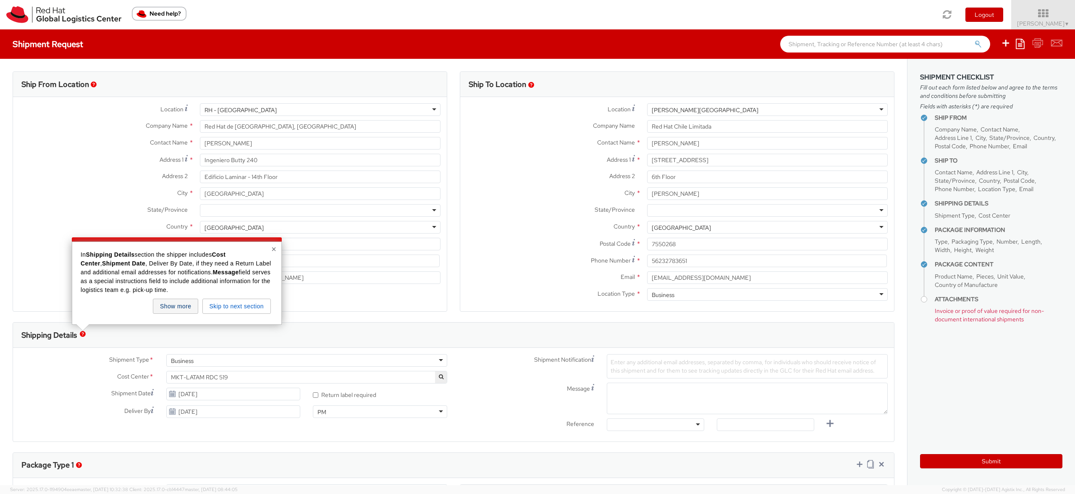
click at [182, 308] on button "Show more" at bounding box center [175, 306] width 45 height 15
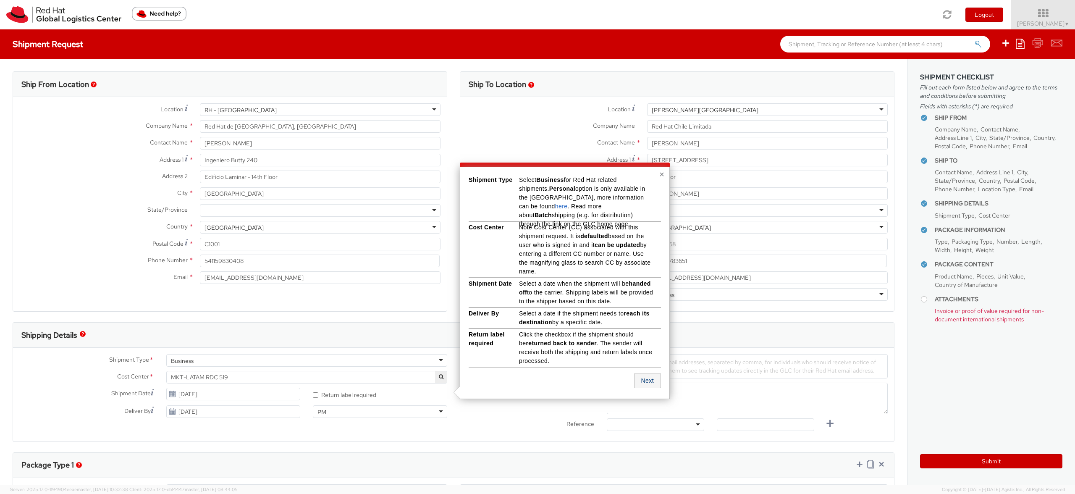
click at [650, 308] on button "Next" at bounding box center [647, 380] width 27 height 15
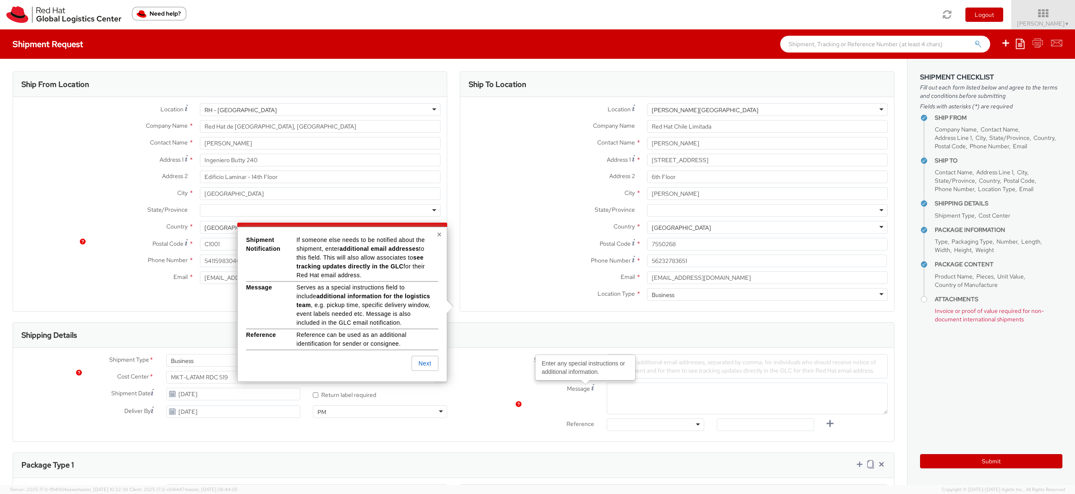
scroll to position [175, 0]
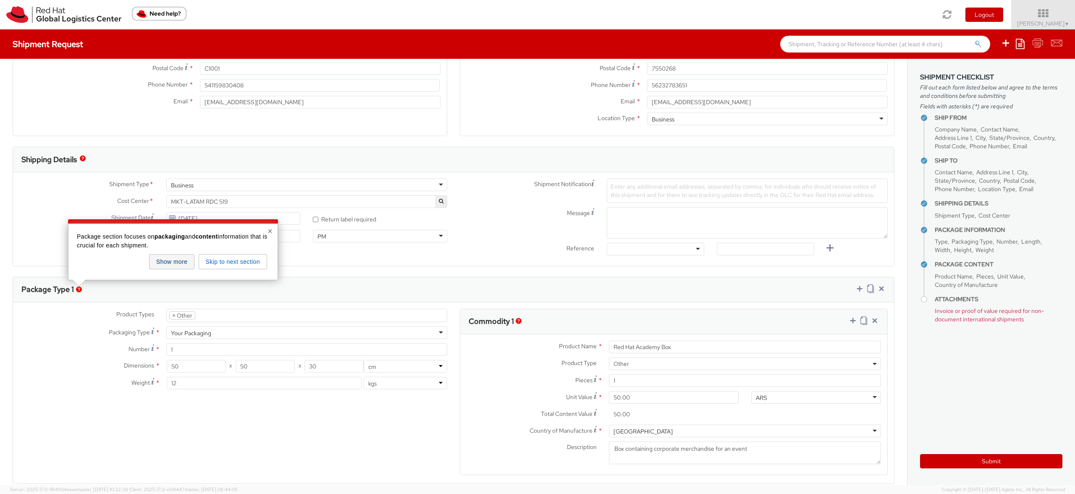
click at [164, 267] on button "Show more" at bounding box center [171, 261] width 45 height 15
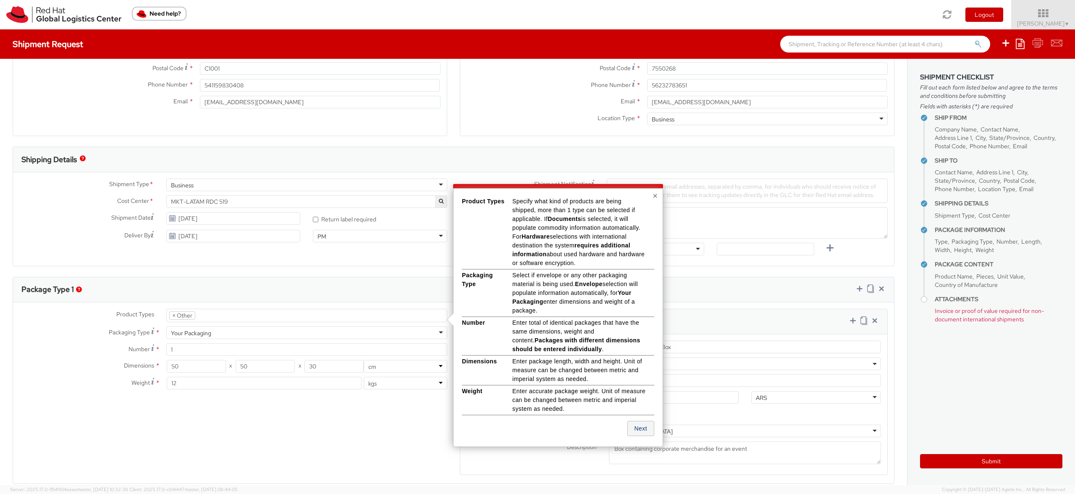
click at [639, 308] on button "Next" at bounding box center [640, 428] width 27 height 15
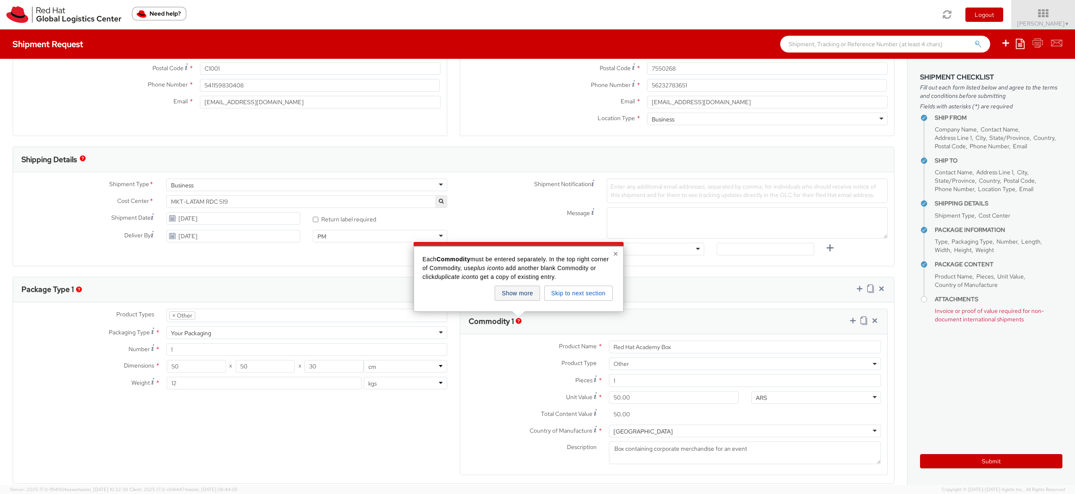
click at [509, 292] on button "Show more" at bounding box center [517, 292] width 45 height 15
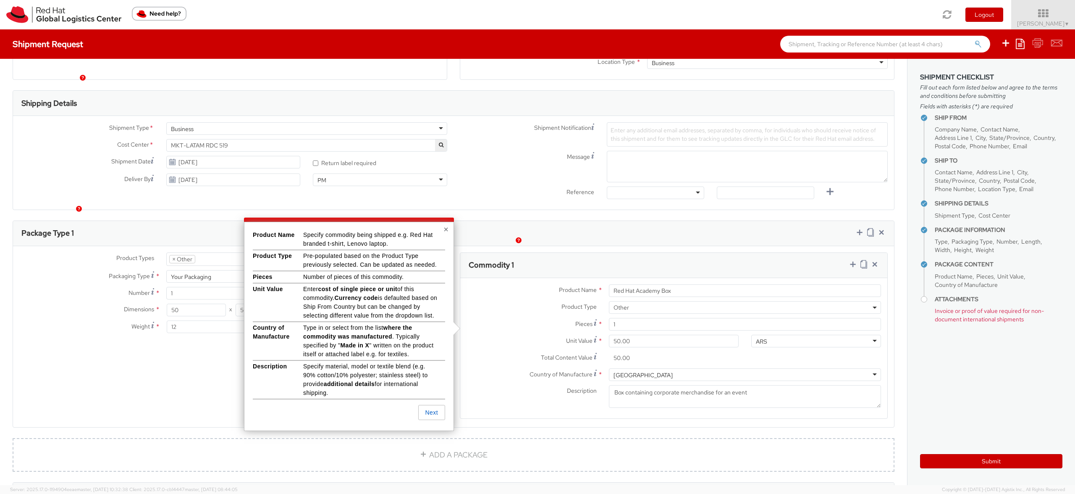
scroll to position [256, 0]
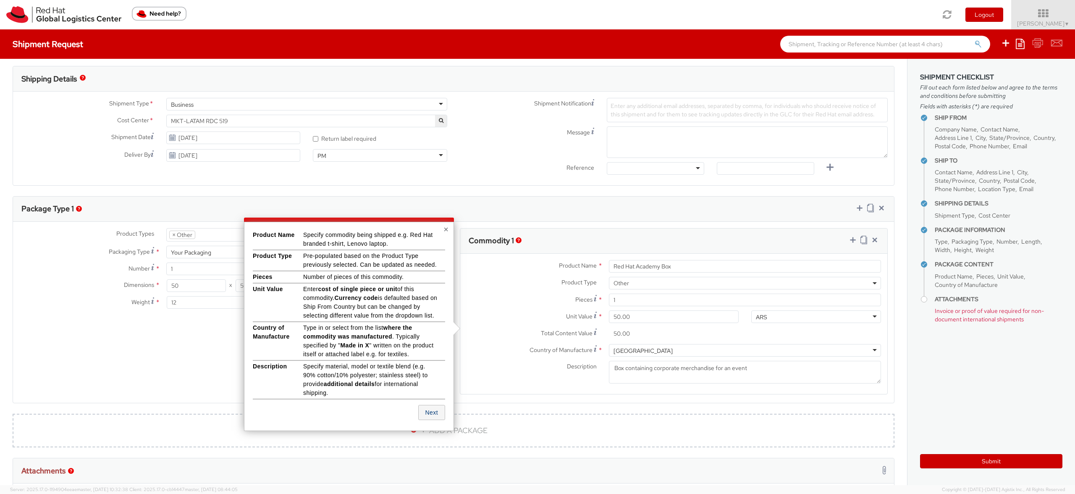
click at [425, 308] on button "Next" at bounding box center [431, 412] width 27 height 15
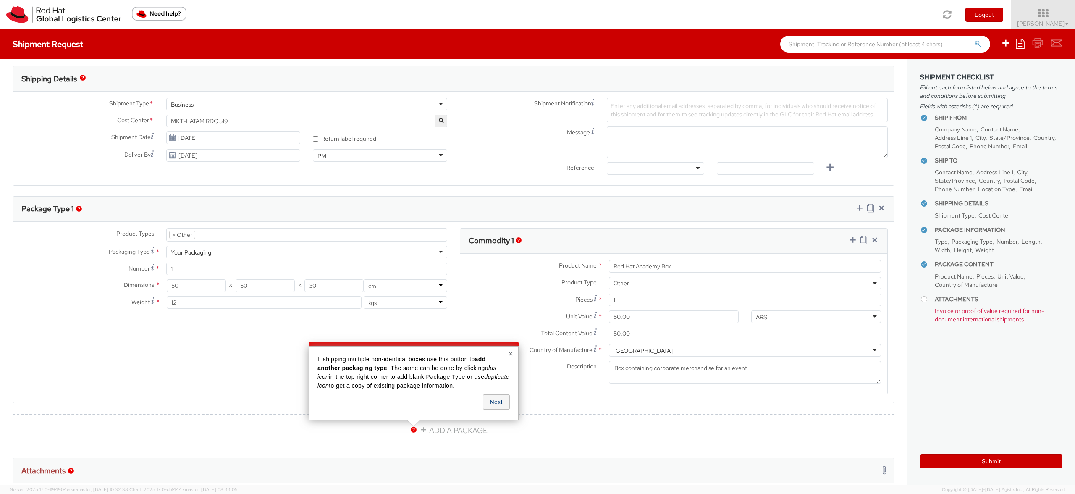
click at [497, 308] on button "Next" at bounding box center [496, 401] width 27 height 15
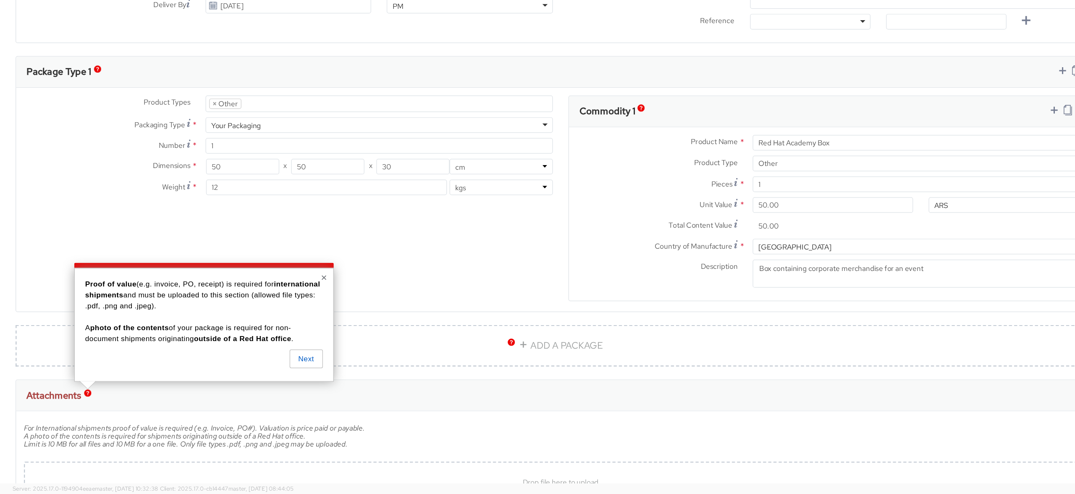
scroll to position [310, 0]
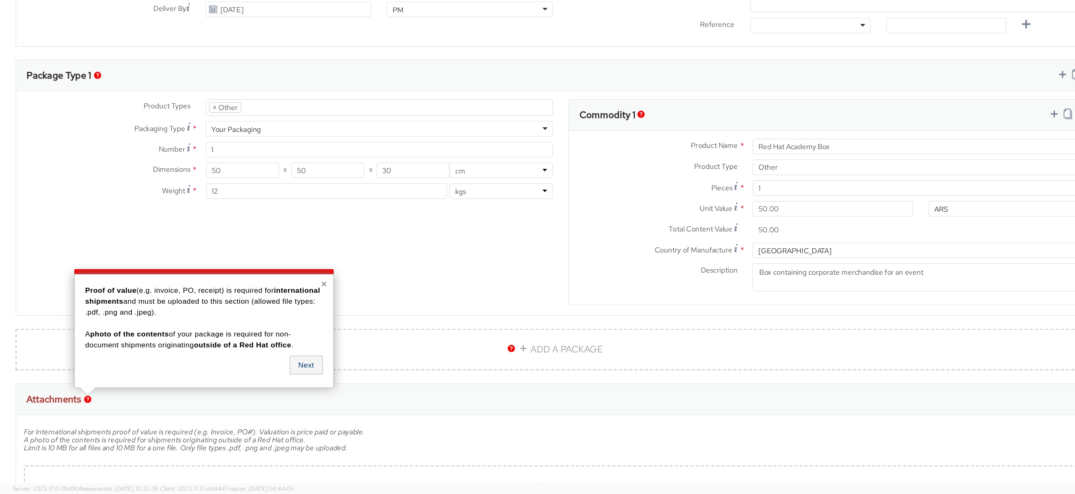
click at [248, 308] on button "Next" at bounding box center [247, 389] width 27 height 15
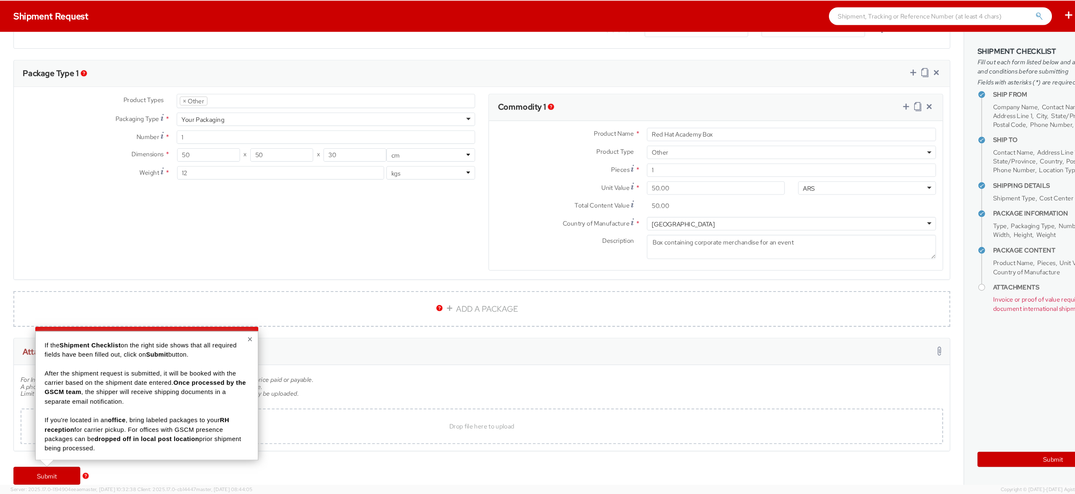
click at [236, 308] on button "×" at bounding box center [235, 348] width 5 height 8
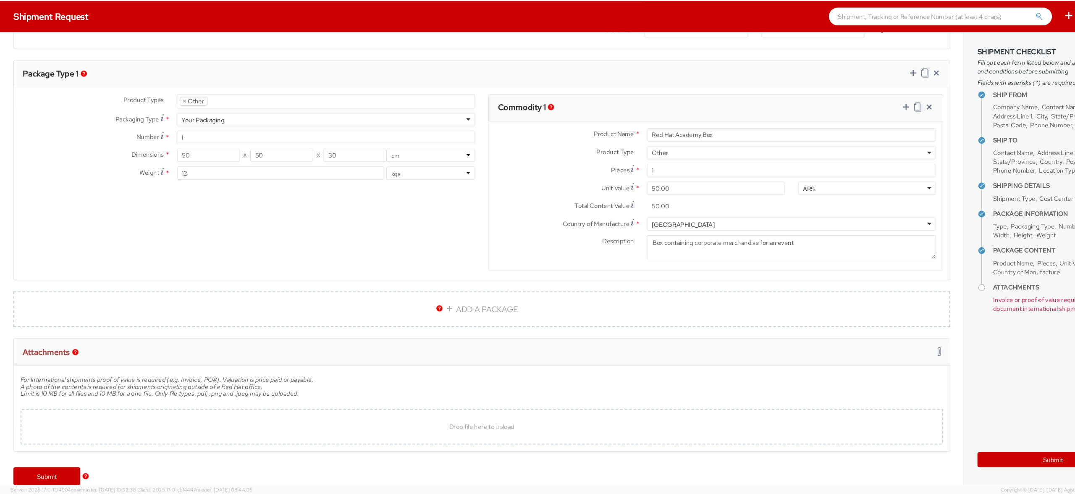
scroll to position [0, 0]
click at [296, 308] on div "Drop file here to upload" at bounding box center [453, 430] width 855 height 20
type input "C:\fakepath\Captura de pantalla [DATE] a la(s) 1.46.51 p. m..png"
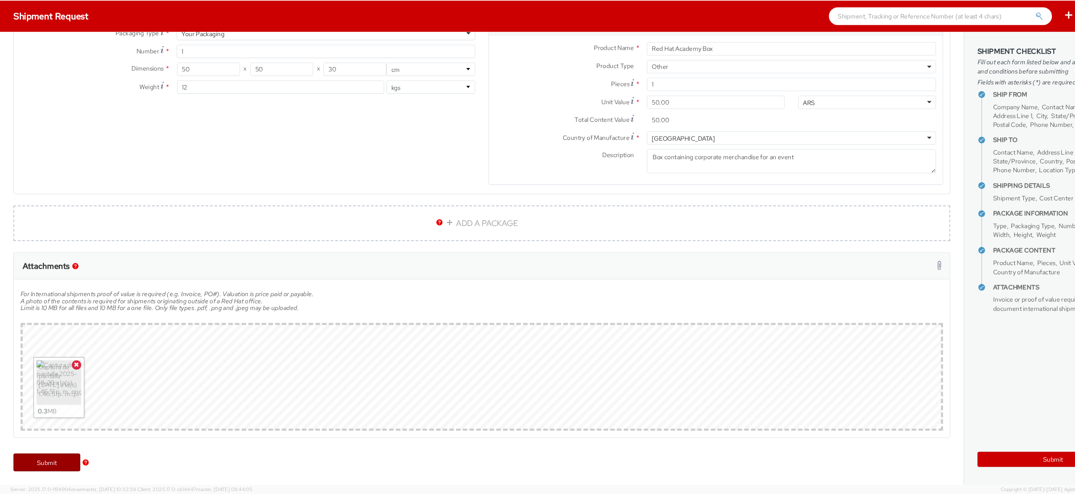
click at [40, 308] on link "Submit" at bounding box center [44, 464] width 63 height 17
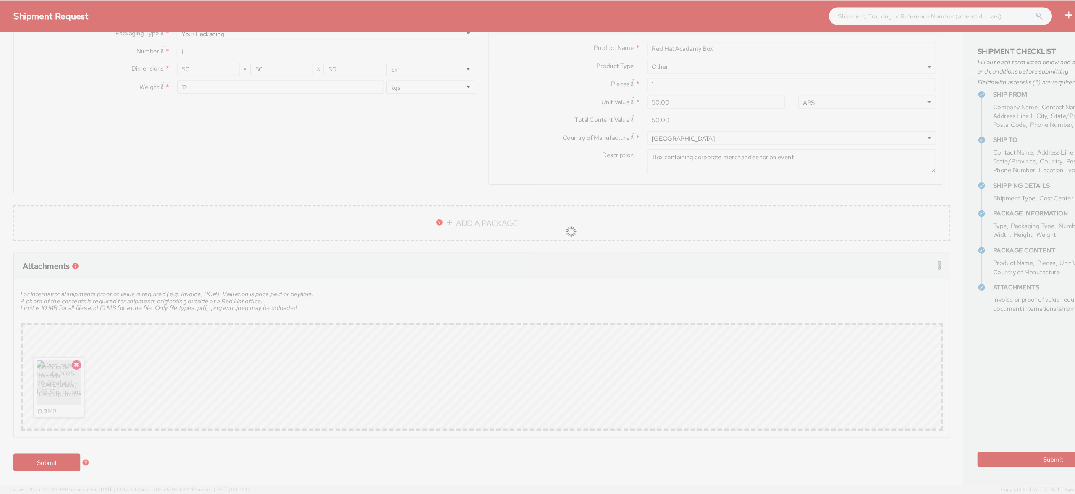
scroll to position [0, 0]
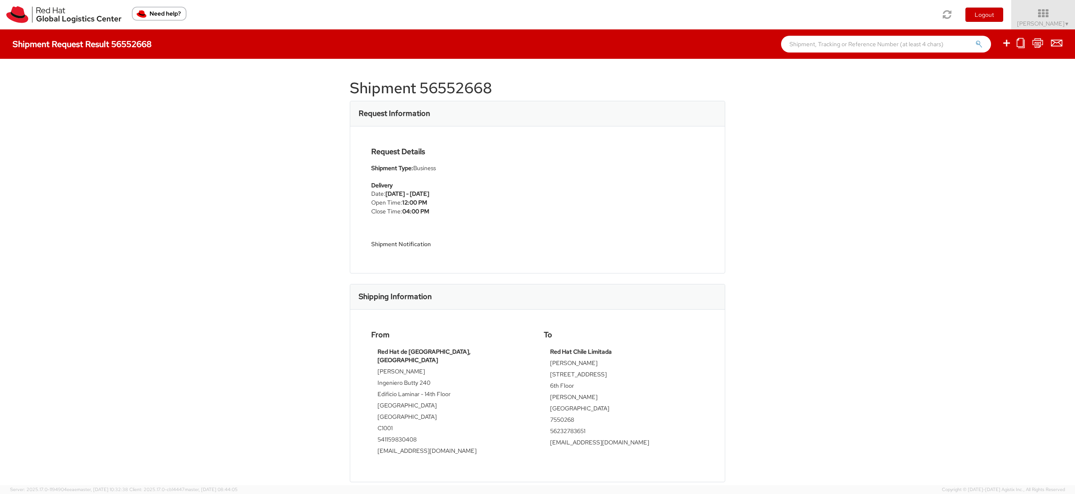
click at [671, 42] on input "text" at bounding box center [886, 44] width 210 height 17
click at [671, 44] on icon at bounding box center [1006, 43] width 10 height 10
select select
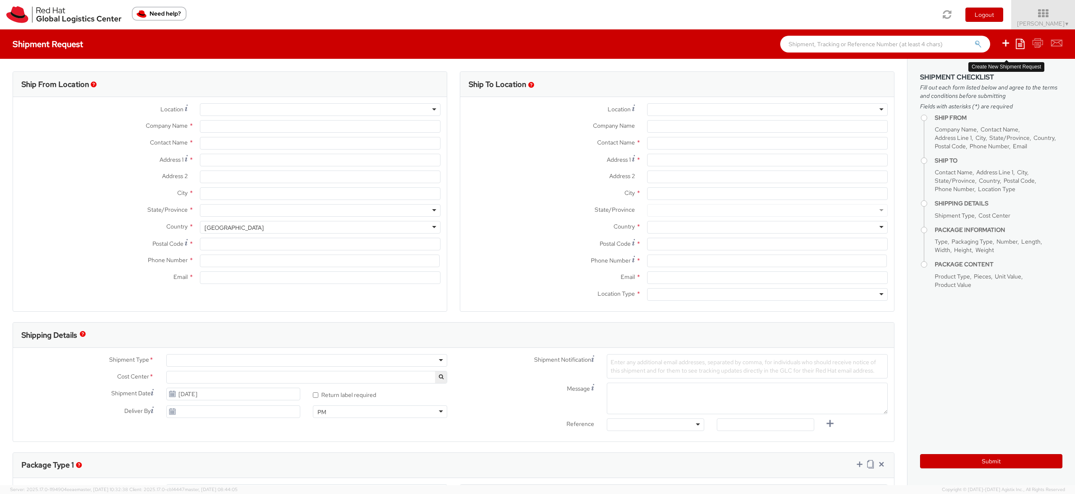
select select "902"
type input "Red Hat de [GEOGRAPHIC_DATA], [GEOGRAPHIC_DATA]"
type input "[PERSON_NAME]"
type input "Ingeniero Butty 240"
type input "Edificio Laminar - 14th Floor"
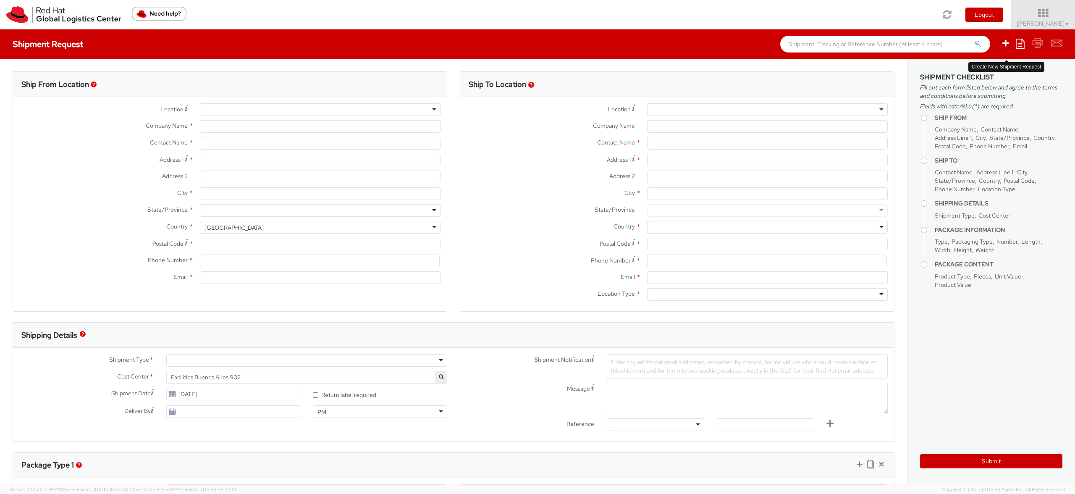
type input "[GEOGRAPHIC_DATA]"
type input "C1001AFB"
type input "541159830408"
type input "[EMAIL_ADDRESS][DOMAIN_NAME]"
select select "CM"
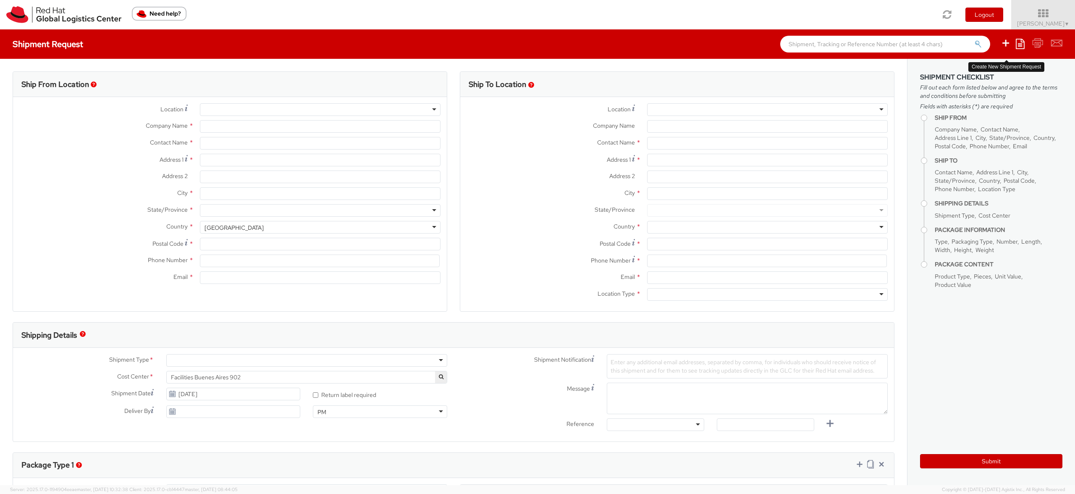
select select "KGS"
